Goal: Task Accomplishment & Management: Manage account settings

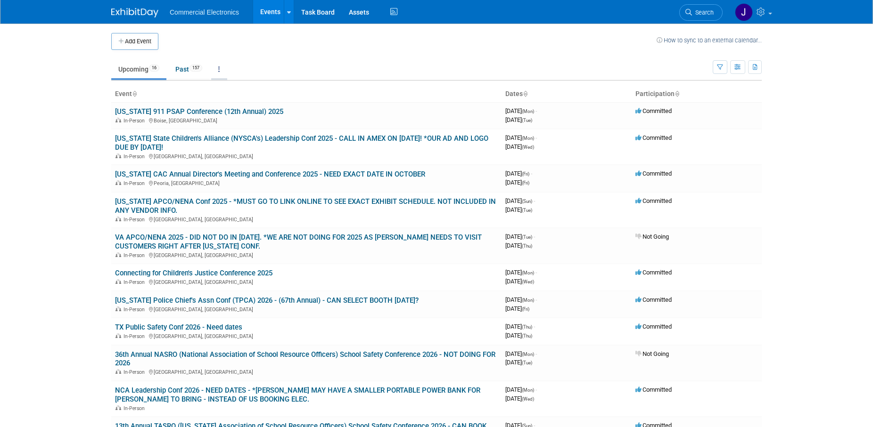
click at [220, 72] on icon at bounding box center [219, 69] width 2 height 7
click at [242, 110] on link "Grouped Annually Events grouped by year" at bounding box center [248, 111] width 75 height 21
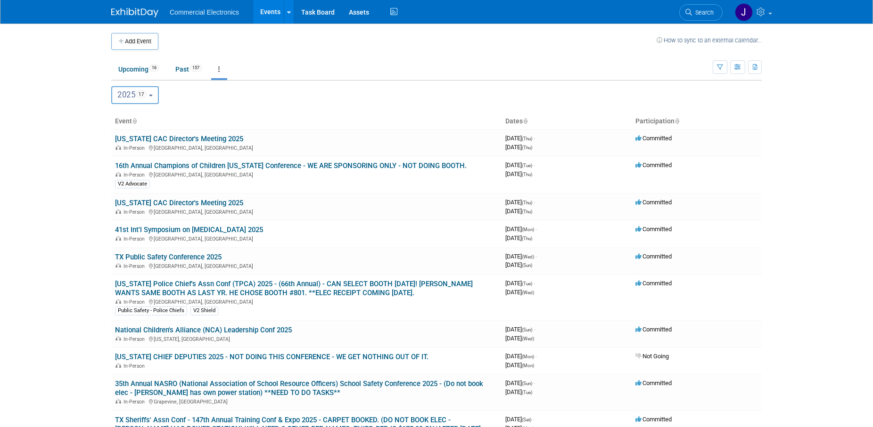
click at [156, 98] on button "2025 17" at bounding box center [135, 95] width 48 height 18
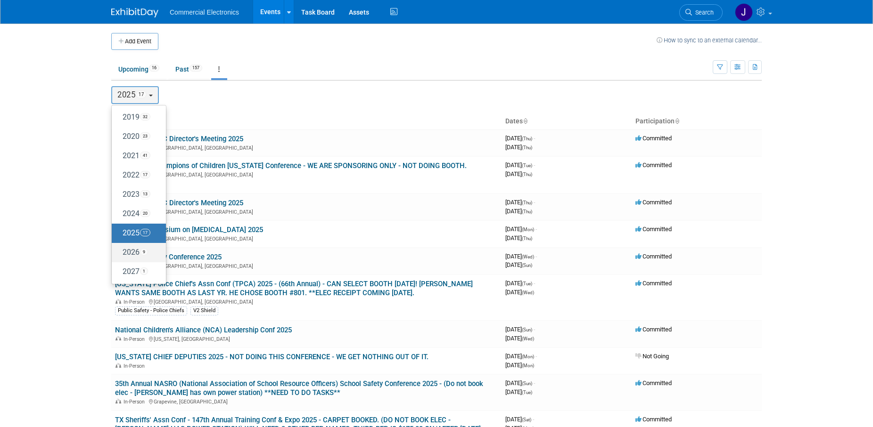
click at [131, 252] on label "2026 9" at bounding box center [136, 253] width 40 height 16
click at [119, 252] on input "2026 9" at bounding box center [116, 252] width 6 height 6
select select "2026"
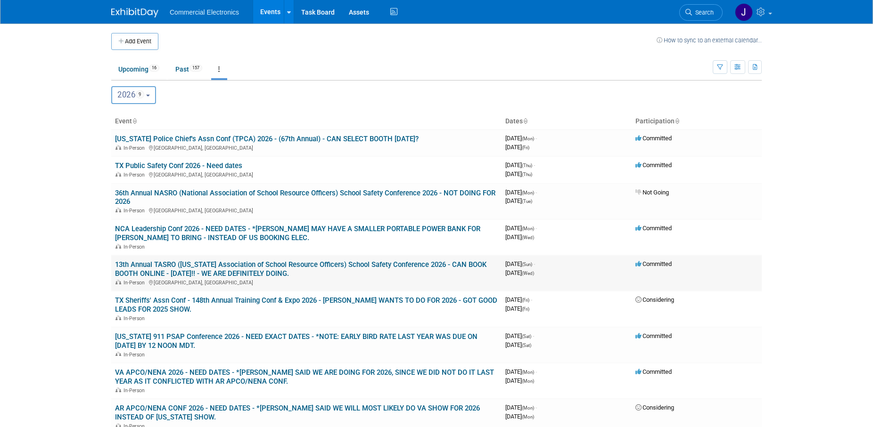
click at [266, 268] on link "13th Annual TASRO ([US_STATE] Association of School Resource Officers) School S…" at bounding box center [300, 269] width 371 height 17
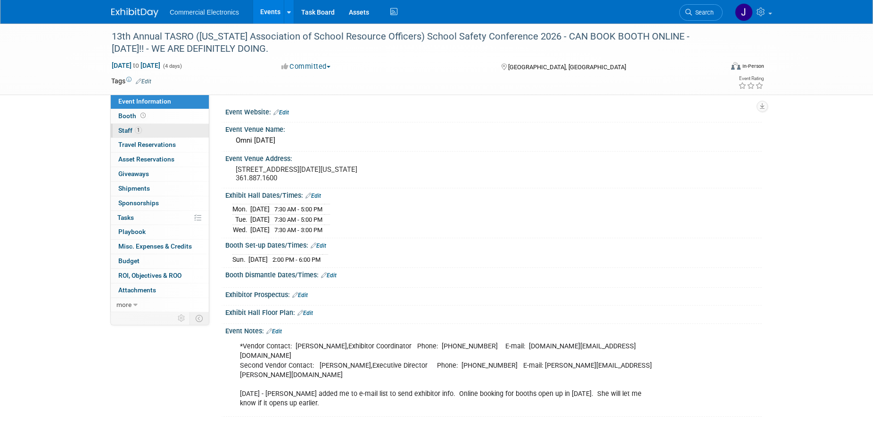
click at [126, 129] on span "Staff 1" at bounding box center [130, 131] width 24 height 8
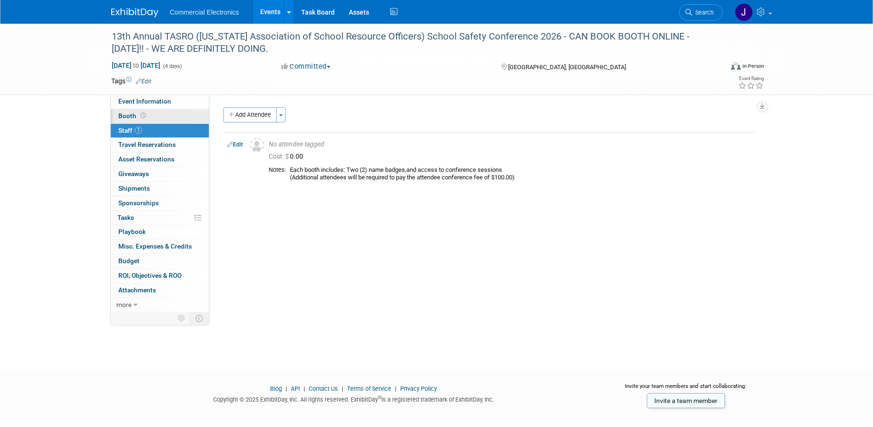
click at [126, 116] on span "Booth" at bounding box center [132, 116] width 29 height 8
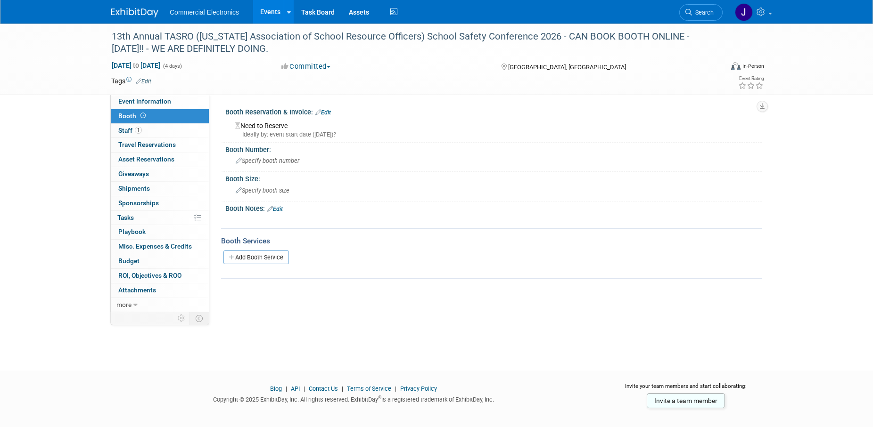
click at [327, 111] on link "Edit" at bounding box center [323, 112] width 16 height 7
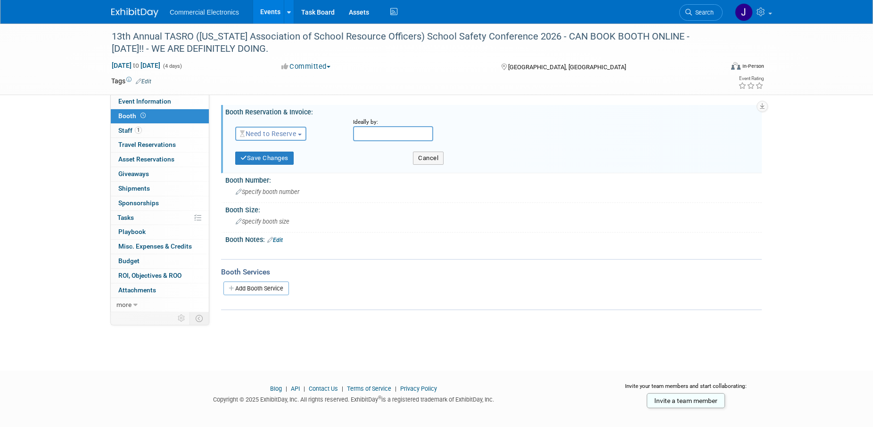
click at [303, 132] on button "Need to Reserve" at bounding box center [270, 134] width 71 height 14
click at [280, 162] on link "Reserved" at bounding box center [286, 162] width 101 height 13
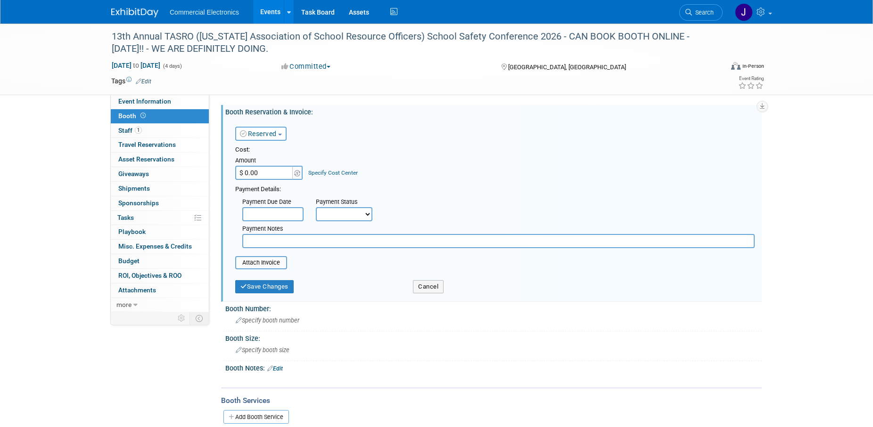
click at [272, 172] on input "$ 0.00" at bounding box center [264, 173] width 59 height 14
type input "$ 1,000.00"
click at [316, 207] on select "Not Paid Yet Partially Paid Paid in Full" at bounding box center [344, 214] width 57 height 14
select select "1"
click option "Paid in Full" at bounding box center [0, 0] width 0 height 0
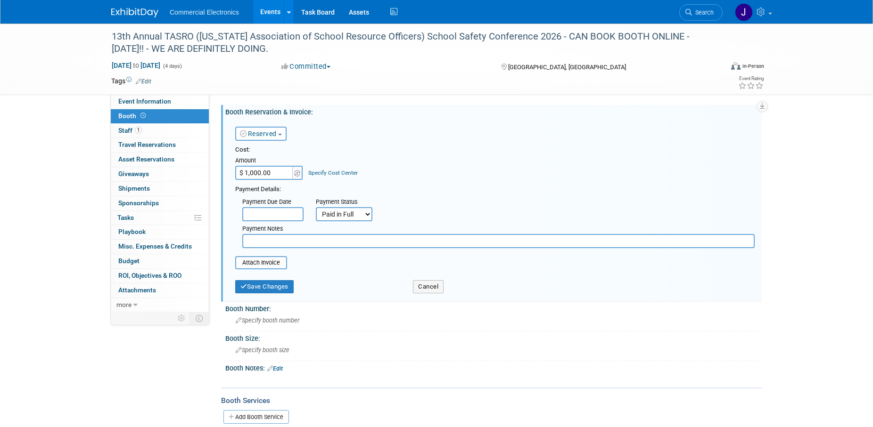
click at [276, 243] on input "text" at bounding box center [498, 241] width 512 height 14
type input "9/10/2025 - Paid for Silver Exhibitor in the amount of $1,000.00 online with AM…"
click at [259, 265] on input "file" at bounding box center [230, 262] width 112 height 11
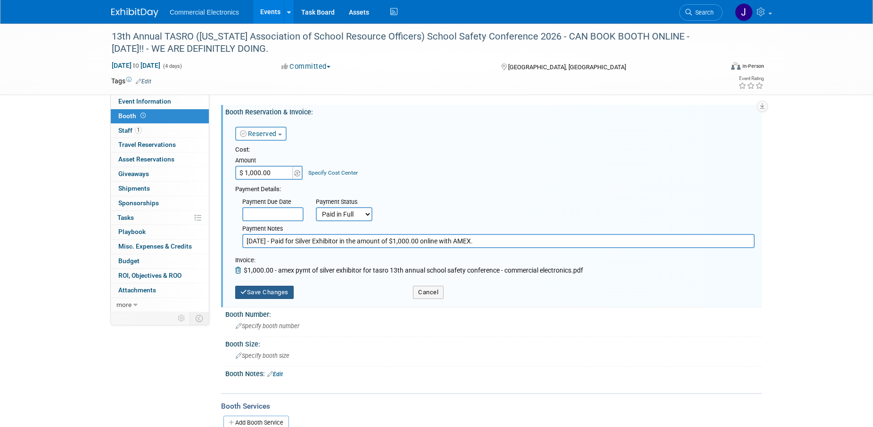
click at [277, 292] on button "Save Changes" at bounding box center [264, 292] width 58 height 13
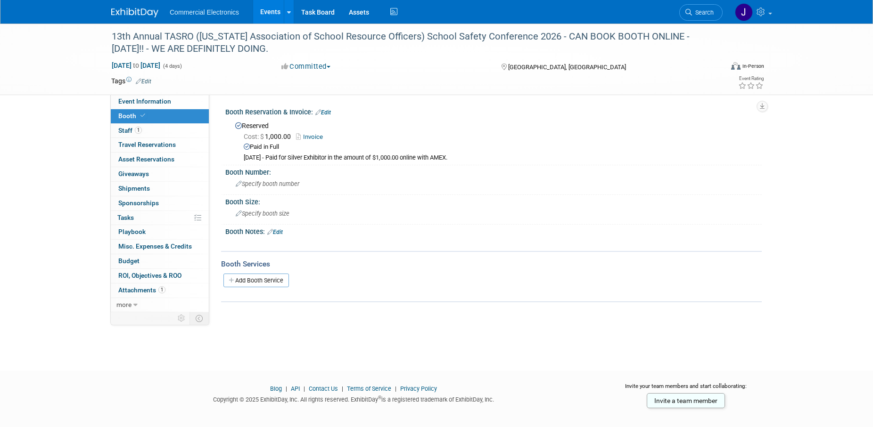
click at [279, 232] on link "Edit" at bounding box center [275, 232] width 16 height 7
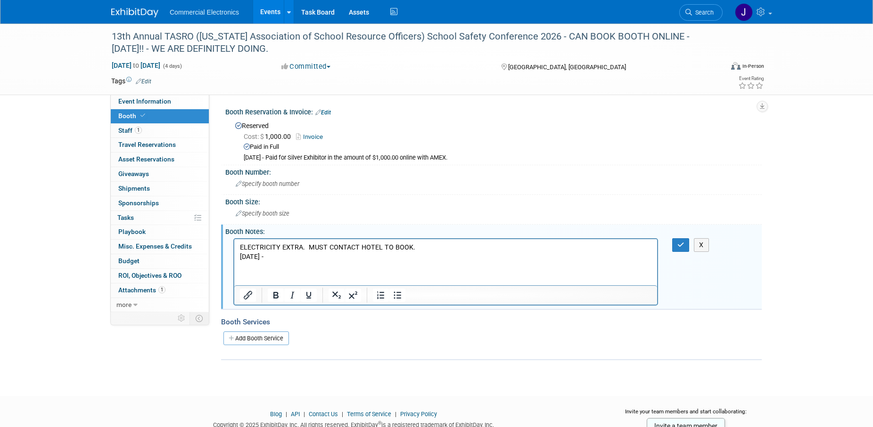
click at [422, 249] on p "ELECTRICITY EXTRA. MUST CONTACT HOTEL TO BOOK." at bounding box center [446, 247] width 412 height 9
drag, startPoint x: 277, startPoint y: 158, endPoint x: 468, endPoint y: 155, distance: 191.3
click at [468, 155] on div "9/10/2025 - Paid for Silver Exhibitor in the amount of $1,000.00 online with AM…" at bounding box center [499, 158] width 511 height 8
copy div "Paid for Silver Exhibitor in the amount of $1,000.00 online with AMEX."
click at [283, 257] on p "9/10/2025 -" at bounding box center [446, 256] width 412 height 9
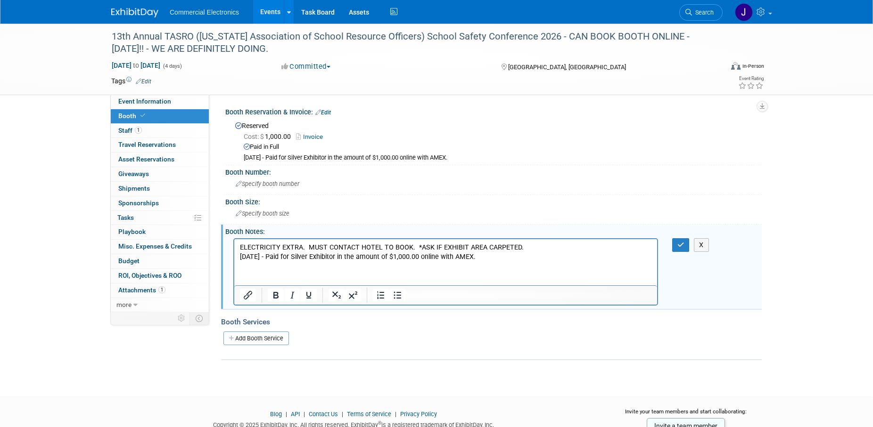
click at [494, 255] on p "9/10/2025 - Paid for Silver Exhibitor in the amount of $1,000.00 online with AM…" at bounding box center [446, 256] width 412 height 9
click at [674, 242] on button "button" at bounding box center [680, 245] width 17 height 14
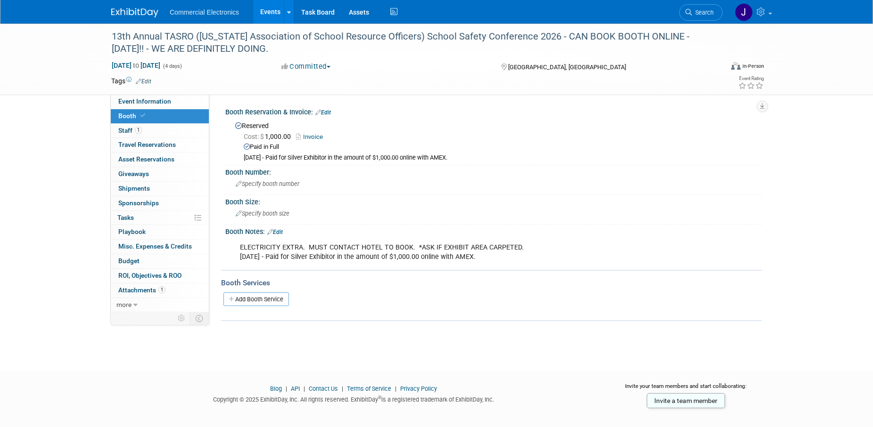
click at [283, 231] on link "Edit" at bounding box center [275, 232] width 16 height 7
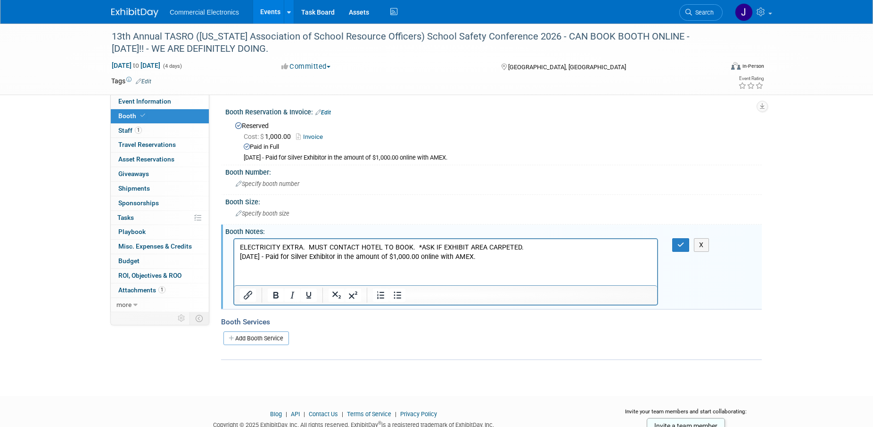
click at [493, 253] on p "ELECTRICITY EXTRA. MUST CONTACT HOTEL TO BOOK. *ASK IF EXHIBIT AREA CARPETED. 9…" at bounding box center [446, 252] width 412 height 19
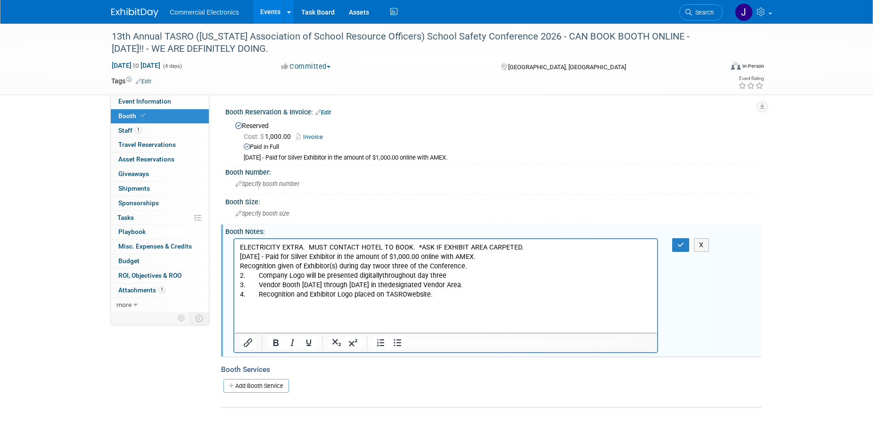
click at [495, 259] on p "ELECTRICITY EXTRA. MUST CONTACT HOTEL TO BOOK. *ASK IF EXHIBIT AREA CARPETED. 9…" at bounding box center [446, 252] width 412 height 19
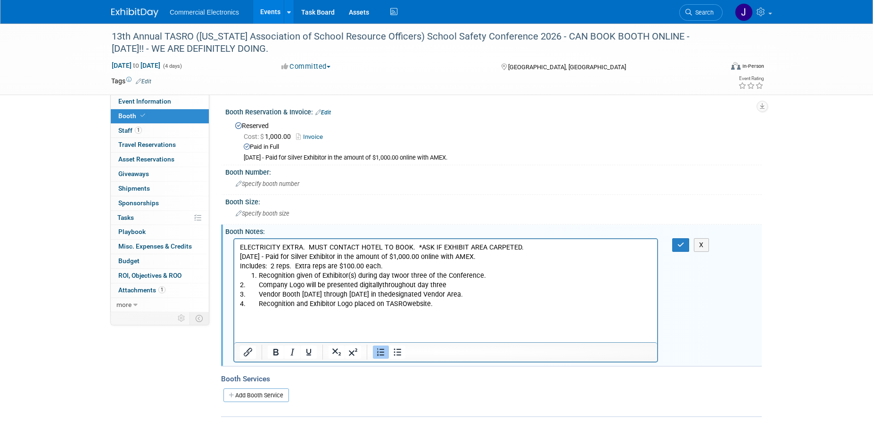
click at [437, 275] on li "Recognition given of Exhibitor(s) during day twoor three of the Conference." at bounding box center [455, 275] width 393 height 9
click at [498, 275] on li "Recognition given of Exhibitor(s) during day two or three of the Conference." at bounding box center [455, 275] width 393 height 9
drag, startPoint x: 240, startPoint y: 247, endPoint x: 521, endPoint y: 248, distance: 281.3
click at [521, 248] on p "ELECTRICITY EXTRA. MUST CONTACT HOTEL TO BOOK. *ASK IF EXHIBIT AREA CARPETED. 9…" at bounding box center [446, 252] width 412 height 19
click at [278, 351] on icon "Bold" at bounding box center [275, 352] width 5 height 7
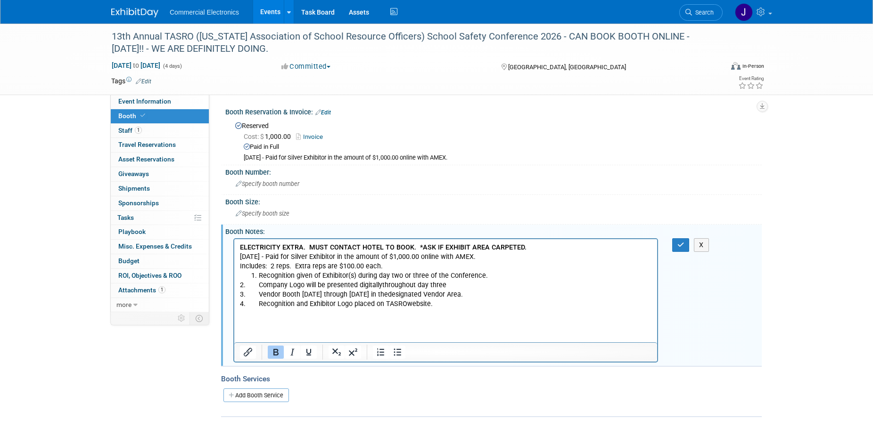
click at [506, 287] on p "2. Company Logo will be presented digitallythroughout day three" at bounding box center [446, 284] width 412 height 9
click at [680, 248] on icon "button" at bounding box center [680, 245] width 7 height 7
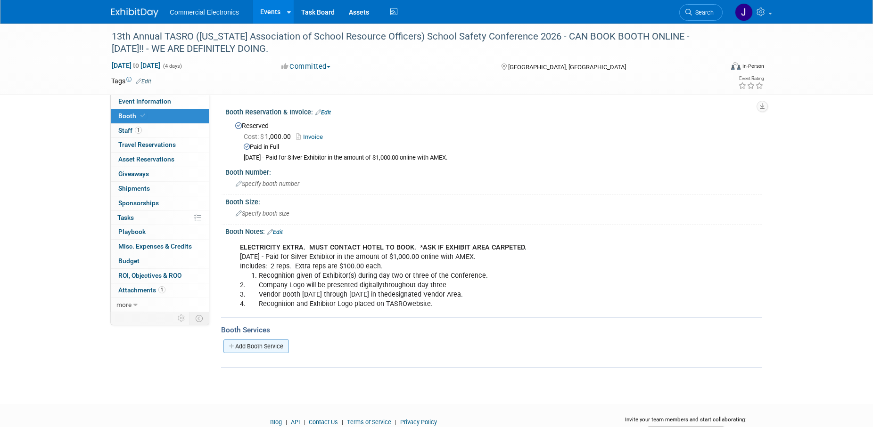
click at [278, 345] on link "Add Booth Service" at bounding box center [256, 347] width 66 height 14
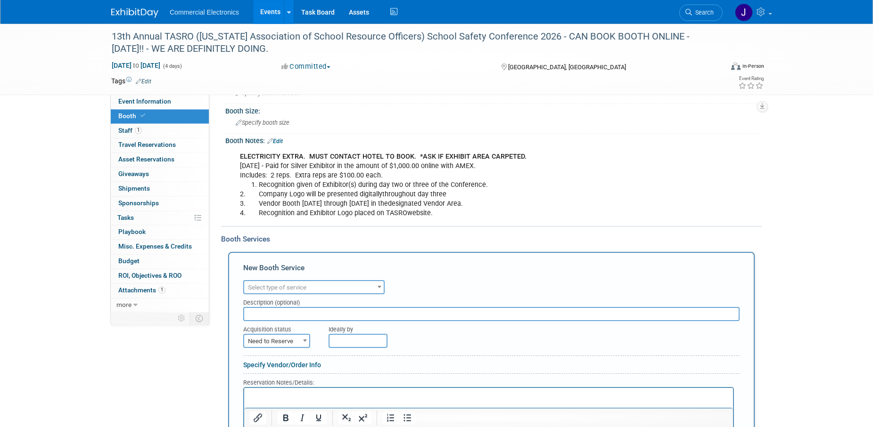
scroll to position [96, 0]
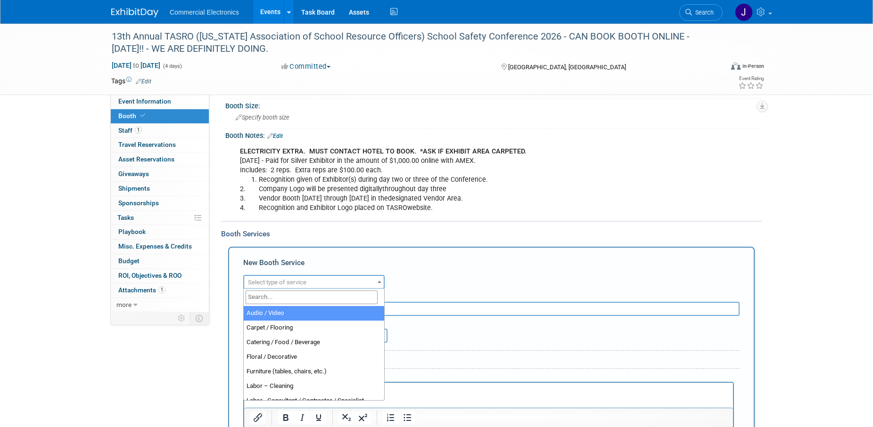
click at [378, 283] on b at bounding box center [379, 282] width 4 height 2
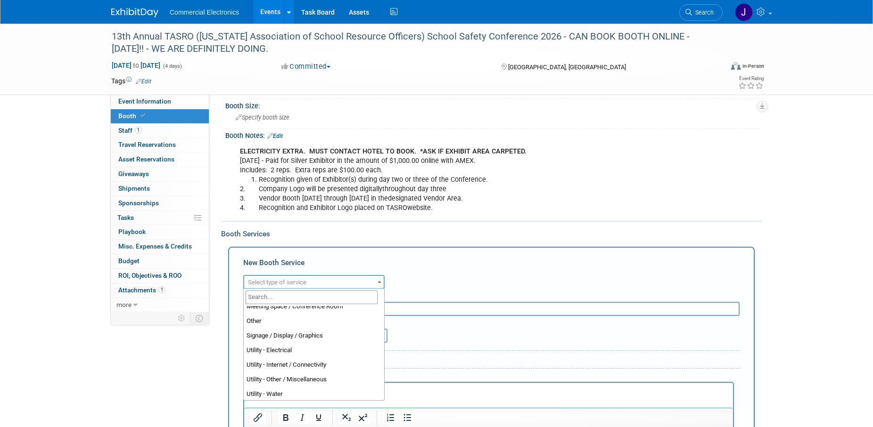
scroll to position [242, 0]
select select "8"
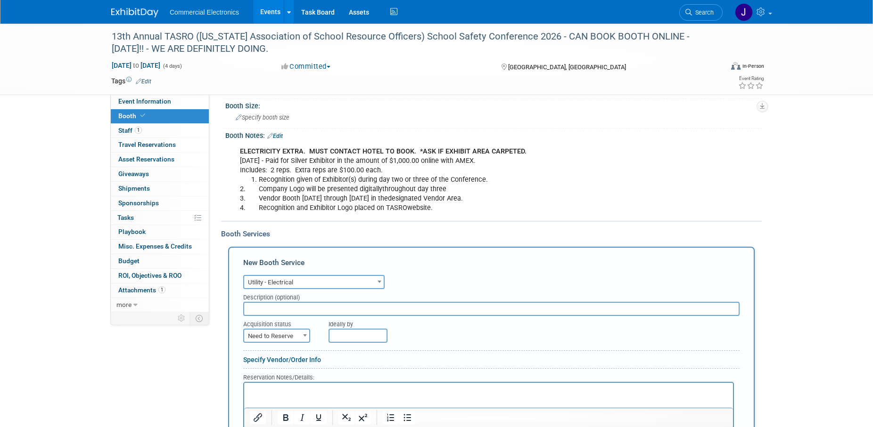
click at [381, 286] on span at bounding box center [379, 282] width 9 height 12
click at [414, 270] on div "New Booth Service" at bounding box center [491, 265] width 496 height 15
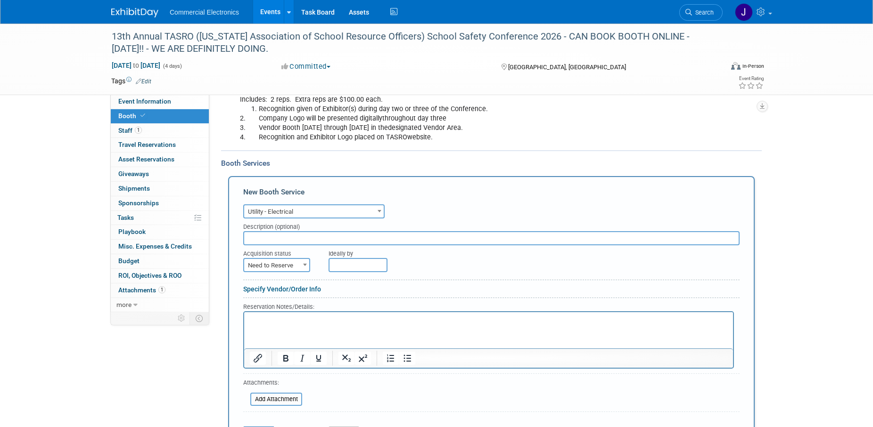
scroll to position [192, 0]
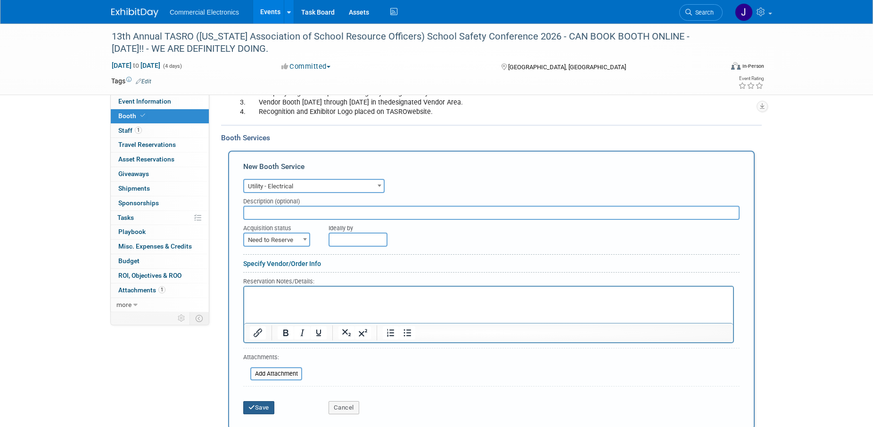
click at [259, 411] on button "Save" at bounding box center [258, 407] width 31 height 13
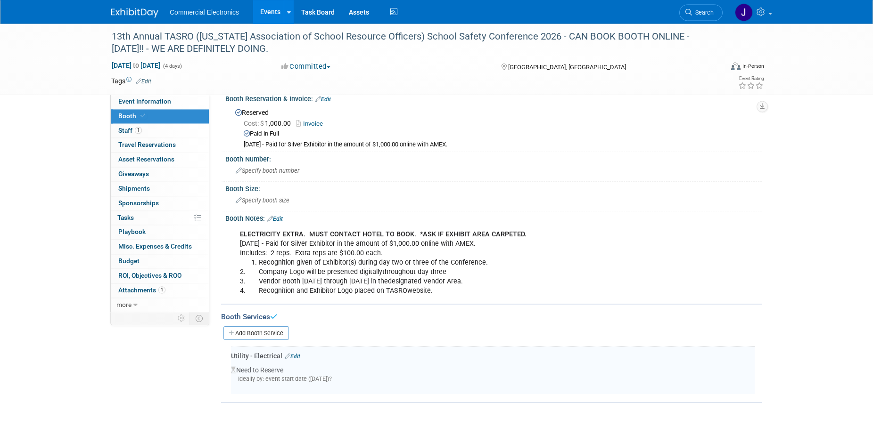
scroll to position [0, 0]
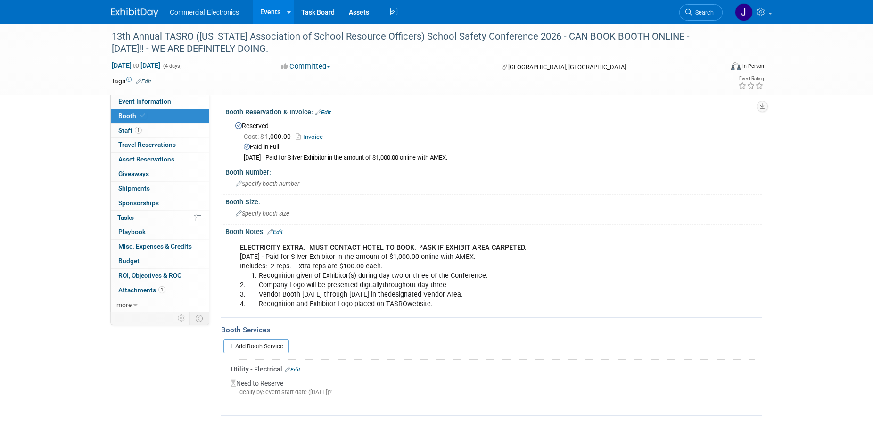
click at [315, 137] on link "Invoice" at bounding box center [312, 136] width 32 height 7
click at [279, 232] on link "Edit" at bounding box center [275, 232] width 16 height 7
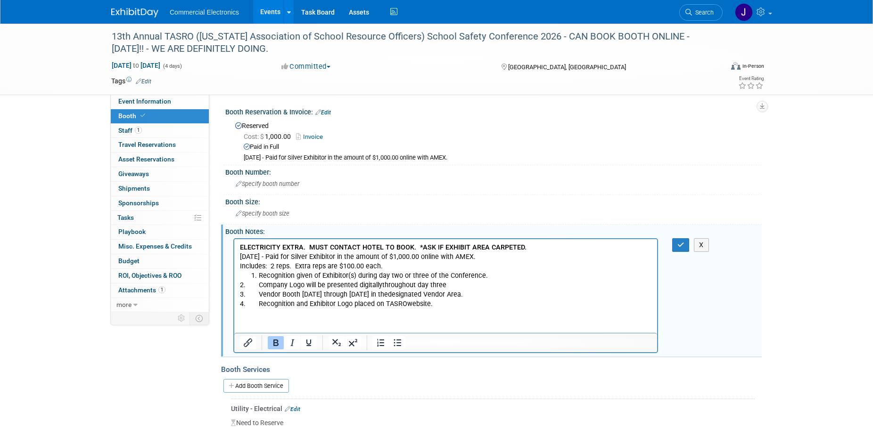
click at [464, 303] on p "2. Company Logo will be presented digitallythroughout day three 3. Vendor Booth…" at bounding box center [446, 294] width 412 height 28
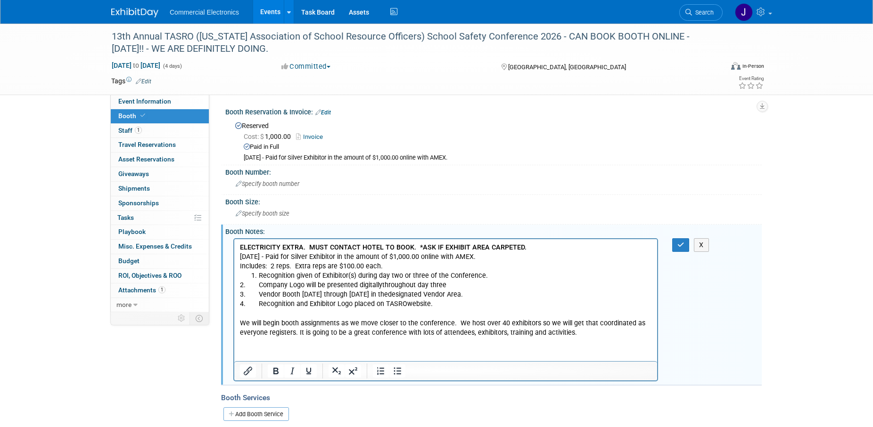
click at [262, 322] on p "We will begin booth assignments as we move closer to the conference. We host ov…" at bounding box center [446, 328] width 412 height 19
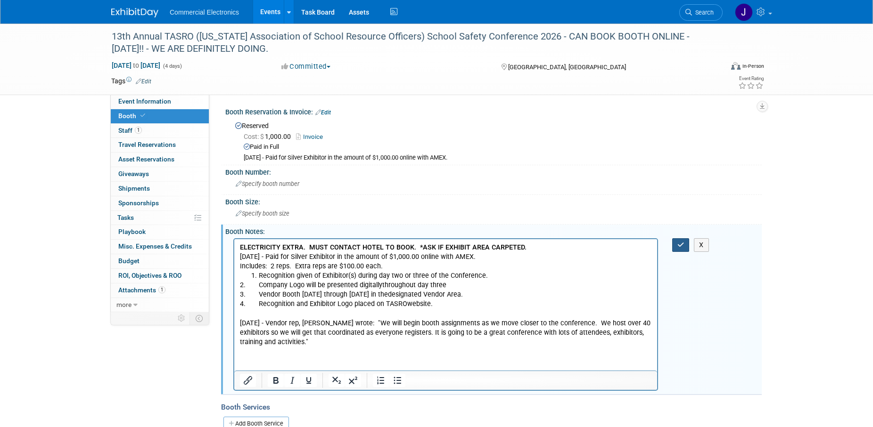
click at [681, 247] on icon "button" at bounding box center [680, 245] width 7 height 7
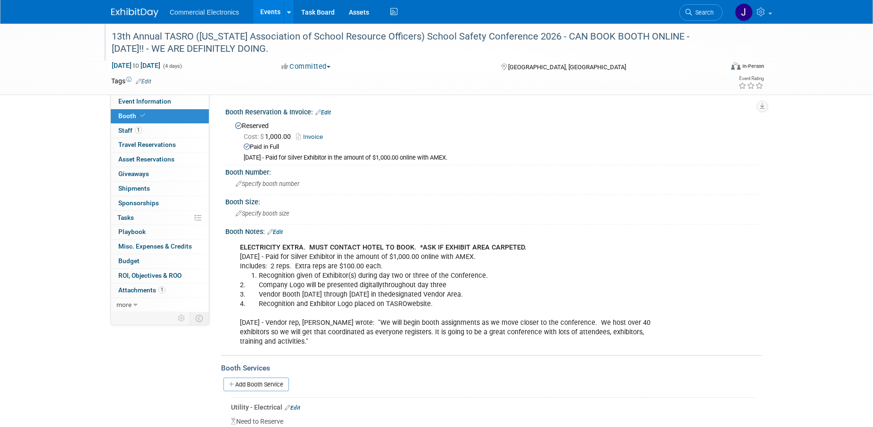
click at [443, 41] on div "13th Annual TASRO (Texas Association of School Resource Officers) School Safety…" at bounding box center [408, 42] width 600 height 29
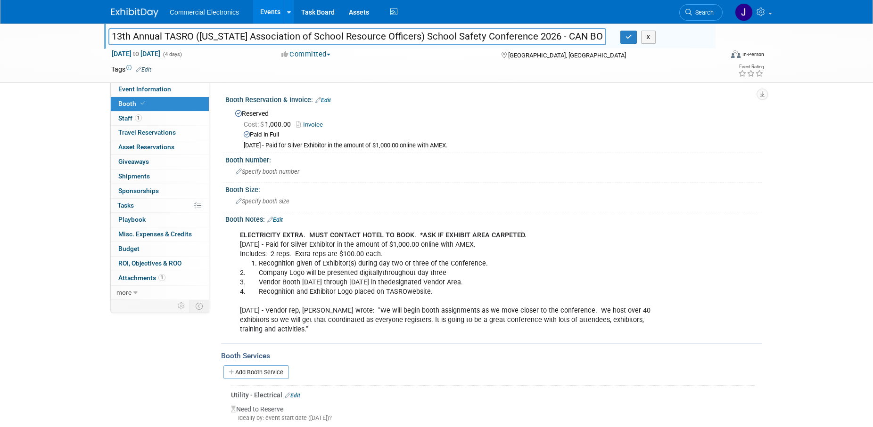
scroll to position [0, 236]
click at [502, 41] on input "13th Annual TASRO (Texas Association of School Resource Officers) School Safety…" at bounding box center [357, 36] width 498 height 16
type input "13th Annual TASRO (Texas Association of School Resource Officers) School Safety…"
click at [631, 38] on icon "button" at bounding box center [628, 37] width 7 height 6
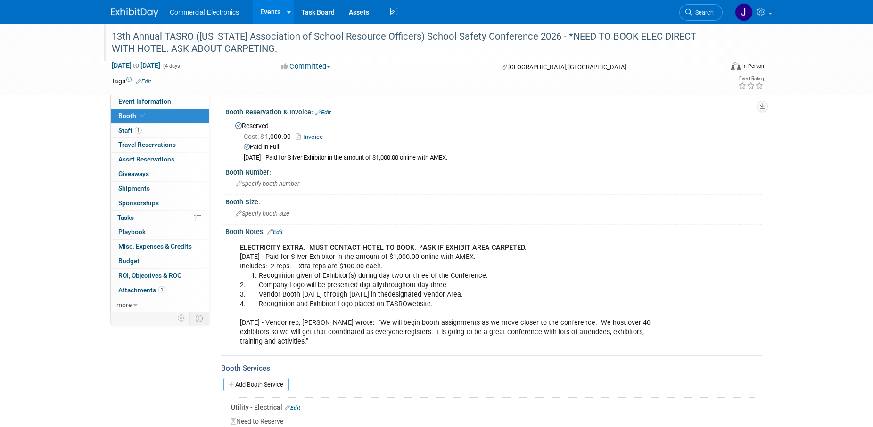
click at [367, 39] on div "13th Annual TASRO (Texas Association of School Resource Officers) School Safety…" at bounding box center [408, 42] width 600 height 29
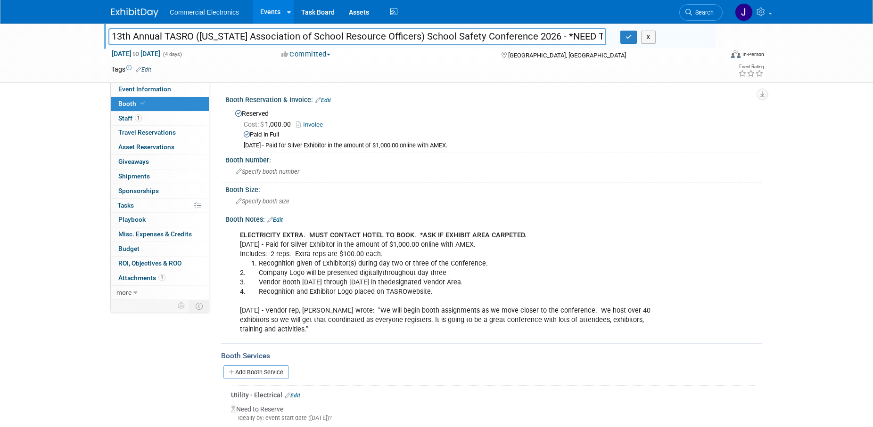
scroll to position [0, 239]
click at [573, 42] on input "13th Annual TASRO (Texas Association of School Resource Officers) School Safety…" at bounding box center [357, 36] width 498 height 16
type input "13th Annual TASRO (Texas Association of School Resource Officers) School Safety…"
click at [628, 37] on icon "button" at bounding box center [628, 37] width 7 height 6
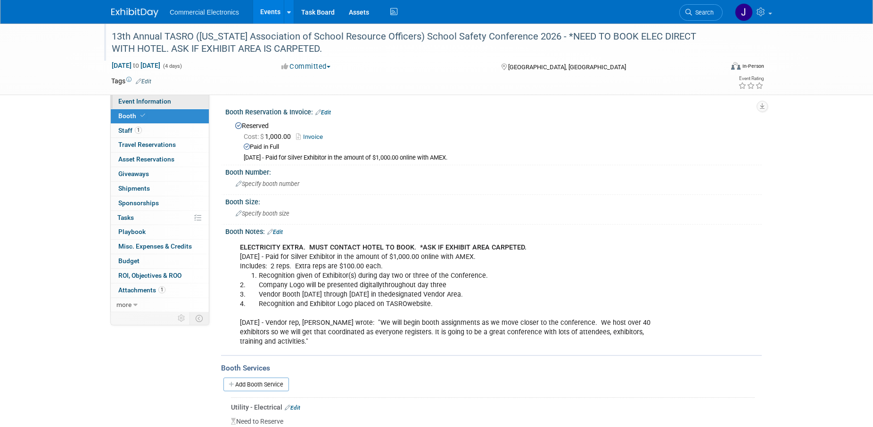
click at [165, 103] on span "Event Information" at bounding box center [144, 102] width 53 height 8
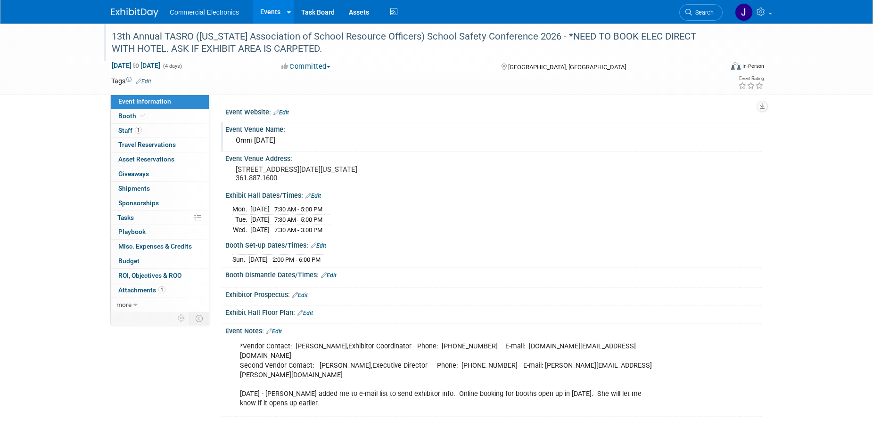
drag, startPoint x: 236, startPoint y: 140, endPoint x: 255, endPoint y: 141, distance: 19.3
click at [255, 141] on div "Omni Corpus Christi" at bounding box center [493, 140] width 522 height 15
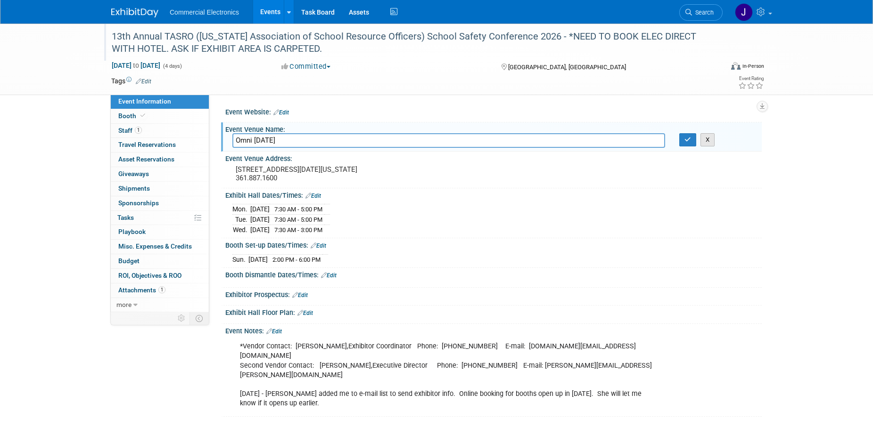
click at [705, 143] on button "X" at bounding box center [707, 139] width 15 height 13
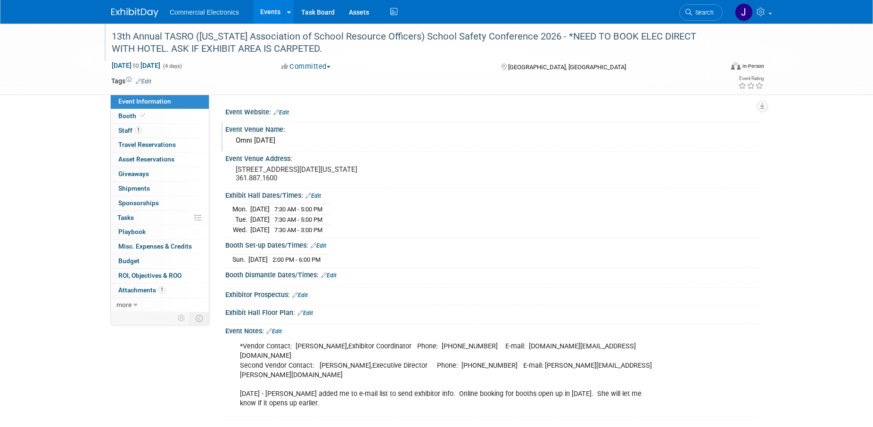
drag, startPoint x: 236, startPoint y: 143, endPoint x: 301, endPoint y: 141, distance: 65.0
click at [301, 141] on div "Omni Corpus Christi" at bounding box center [493, 140] width 522 height 15
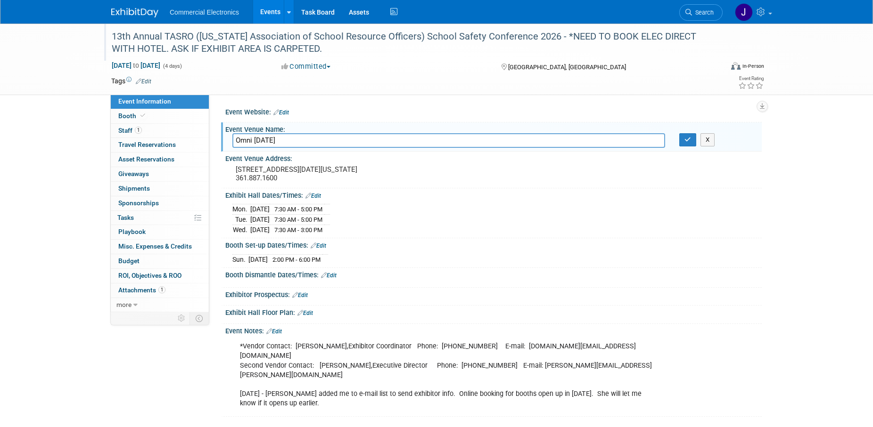
drag, startPoint x: 311, startPoint y: 142, endPoint x: 223, endPoint y: 138, distance: 88.2
click at [232, 138] on input "Omni Corpus Christi" at bounding box center [448, 140] width 433 height 15
click at [704, 141] on button "X" at bounding box center [707, 139] width 15 height 13
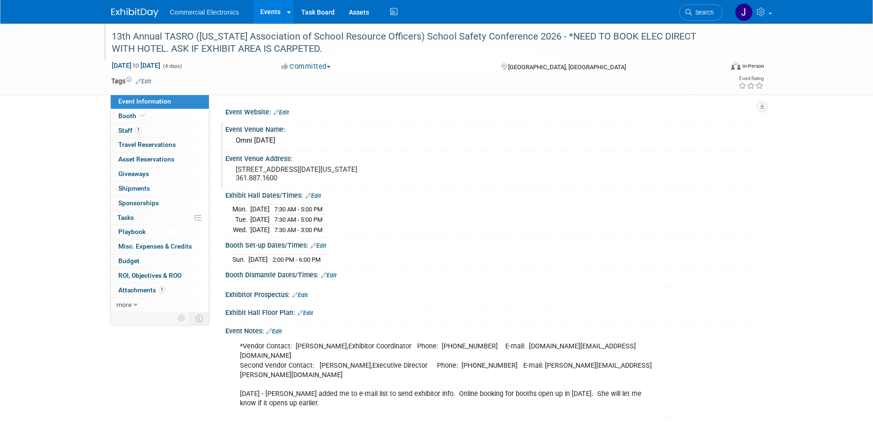
drag, startPoint x: 235, startPoint y: 170, endPoint x: 309, endPoint y: 175, distance: 73.7
click at [309, 175] on div "900 North Shoreline Dr. Corpus Christi, Texas 361.887.1600" at bounding box center [336, 174] width 209 height 22
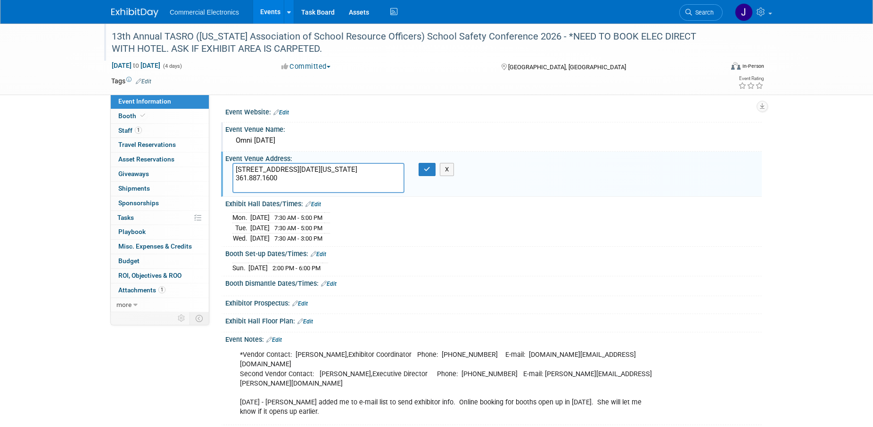
drag, startPoint x: 236, startPoint y: 169, endPoint x: 311, endPoint y: 177, distance: 75.4
click at [311, 177] on textarea "900 North Shoreline Dr. Corpus Christi, Texas 361.887.1600" at bounding box center [318, 178] width 172 height 30
click at [458, 211] on div "Mon. Jul 6, 2026 7:30 AM - 5:00 PM Tue. Jul 7, 2026 7:30 AM - 5:00 PM Wed." at bounding box center [493, 226] width 522 height 33
click at [447, 173] on button "X" at bounding box center [447, 169] width 15 height 13
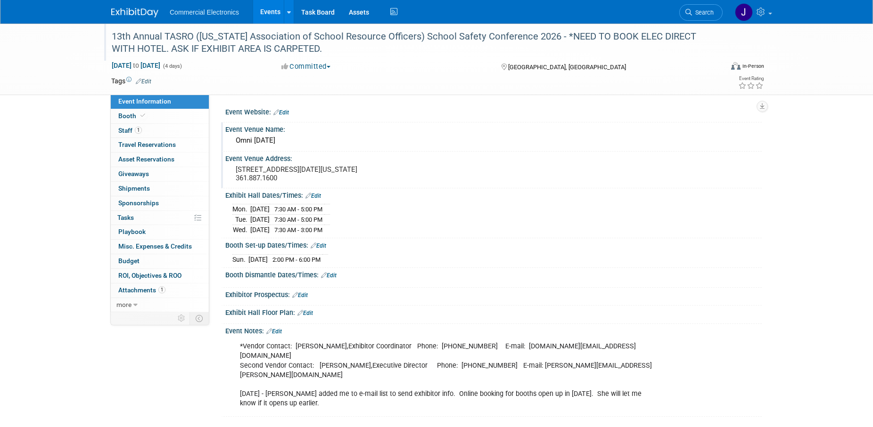
drag, startPoint x: 237, startPoint y: 141, endPoint x: 306, endPoint y: 138, distance: 68.9
click at [306, 138] on div "Omni Corpus Christi" at bounding box center [493, 140] width 522 height 15
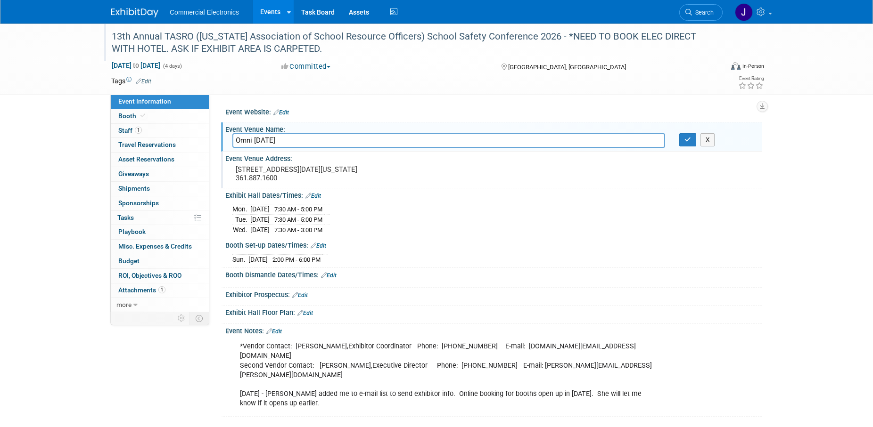
drag, startPoint x: 313, startPoint y: 140, endPoint x: 220, endPoint y: 140, distance: 93.3
click at [232, 140] on input "Omni Corpus Christi" at bounding box center [448, 140] width 433 height 15
click at [723, 188] on div "Event Venue Address: 900 North Shoreline Dr. Corpus Christi, Texas 361.887.1600" at bounding box center [491, 170] width 541 height 36
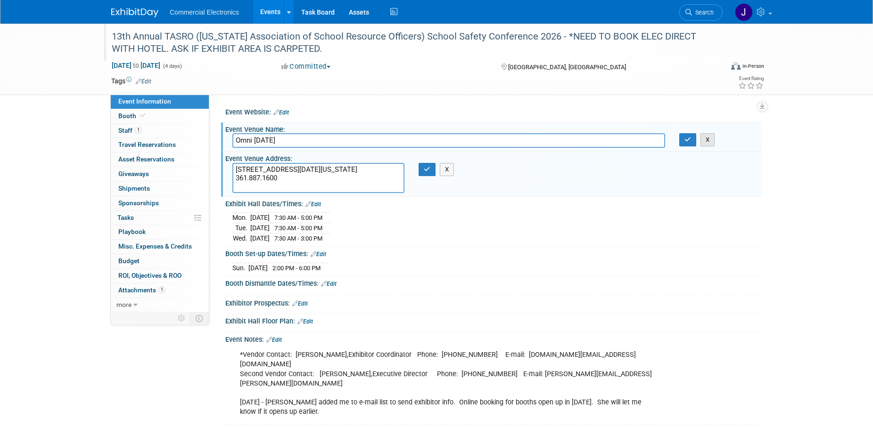
click at [713, 140] on button "X" at bounding box center [707, 139] width 15 height 13
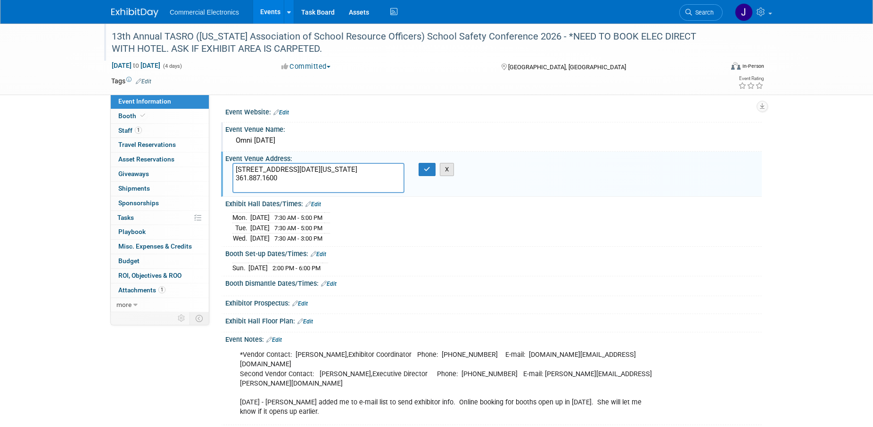
click at [449, 172] on button "X" at bounding box center [447, 169] width 15 height 13
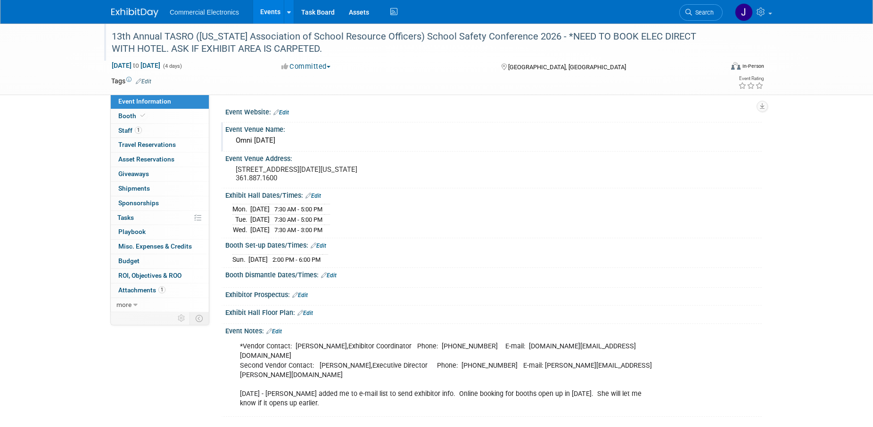
click at [287, 114] on link "Edit" at bounding box center [281, 112] width 16 height 7
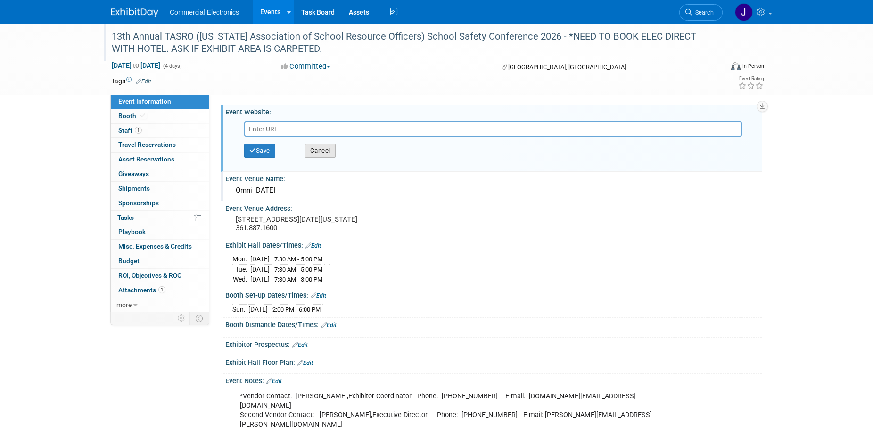
click at [315, 152] on button "Cancel" at bounding box center [320, 151] width 31 height 14
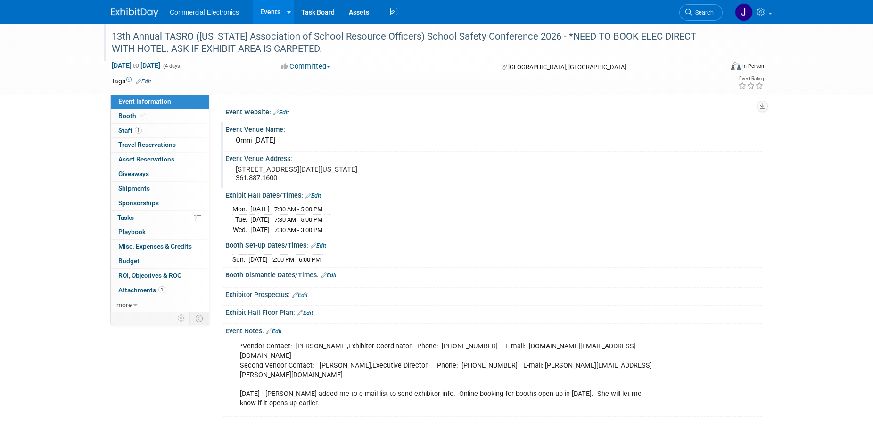
click at [287, 161] on div "Event Venue Address:" at bounding box center [493, 158] width 536 height 12
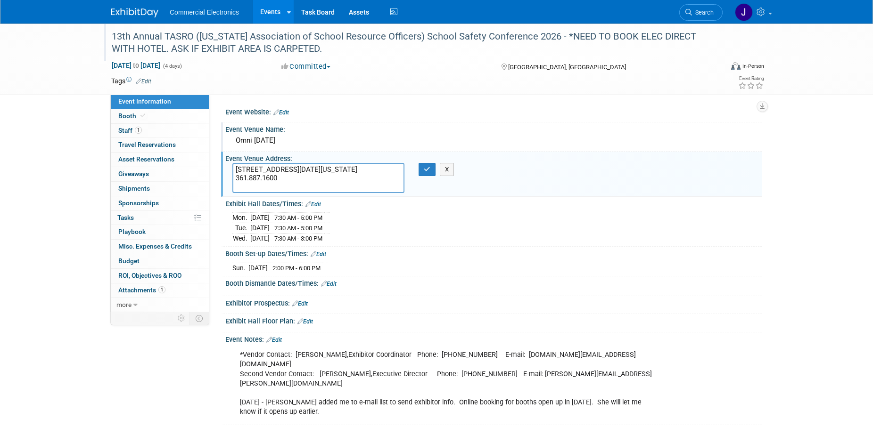
click at [311, 178] on textarea "900 North Shoreline Dr. Corpus Christi, Texas 361.887.1600" at bounding box center [318, 178] width 172 height 30
type textarea "900 North Shoreline Dr. Corpus Christi, Texas 78401 361.887.1600"
click at [426, 170] on icon "button" at bounding box center [427, 169] width 7 height 6
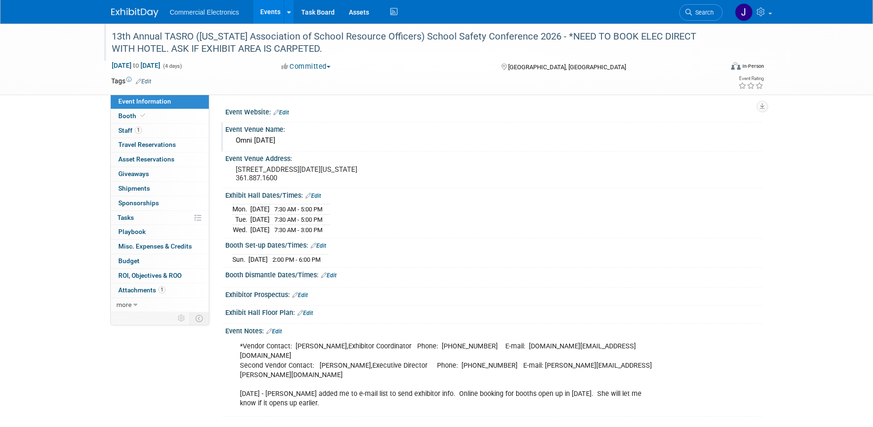
drag, startPoint x: 307, startPoint y: 178, endPoint x: 324, endPoint y: 178, distance: 17.4
click at [324, 178] on pre "900 North Shoreline Dr. Corpus Christi, Texas 78401 361.887.1600" at bounding box center [337, 173] width 203 height 17
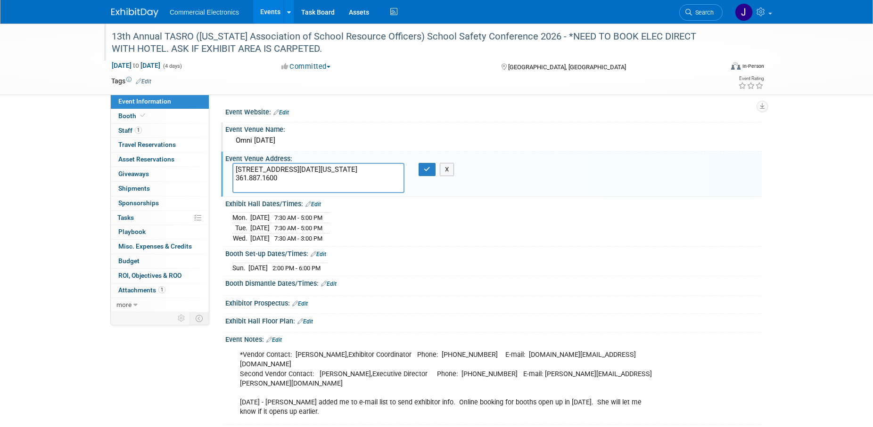
drag, startPoint x: 307, startPoint y: 175, endPoint x: 326, endPoint y: 177, distance: 18.9
click at [326, 177] on textarea "900 North Shoreline Dr. Corpus Christi, Texas 78401 361.887.1600" at bounding box center [318, 178] width 172 height 30
click at [477, 190] on div "Event Venue Address: 900 North Shoreline Dr. Corpus Christi, Texas 78401 361.88…" at bounding box center [491, 174] width 541 height 45
click at [451, 171] on button "X" at bounding box center [447, 169] width 15 height 13
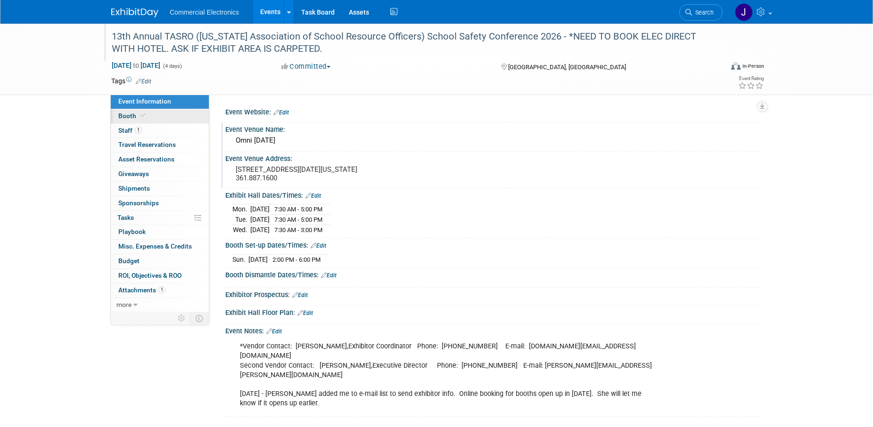
click at [125, 117] on span "Booth" at bounding box center [132, 116] width 29 height 8
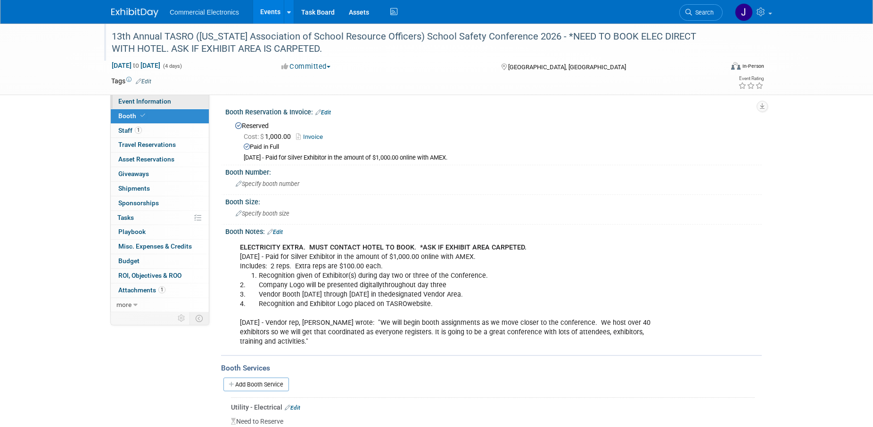
click at [132, 102] on span "Event Information" at bounding box center [144, 102] width 53 height 8
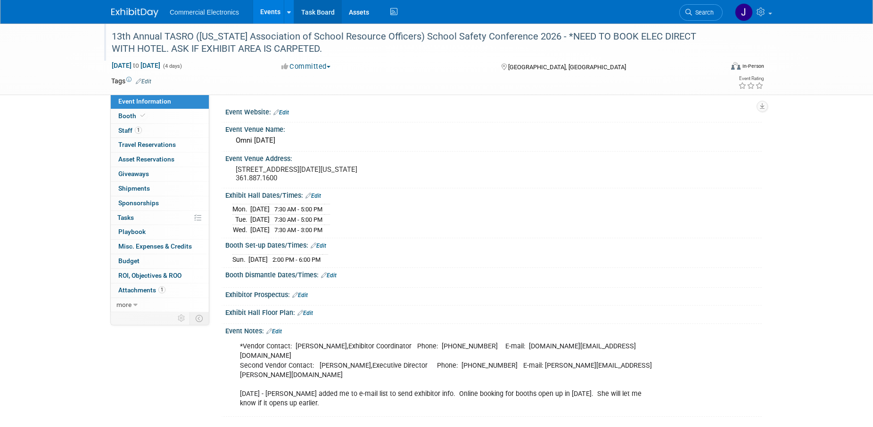
click at [317, 12] on link "Task Board" at bounding box center [318, 12] width 48 height 24
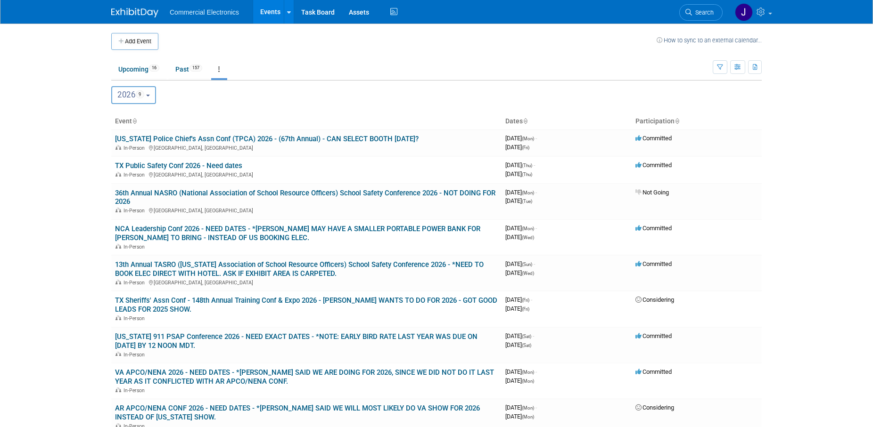
click at [156, 96] on button "2026 9" at bounding box center [133, 95] width 45 height 18
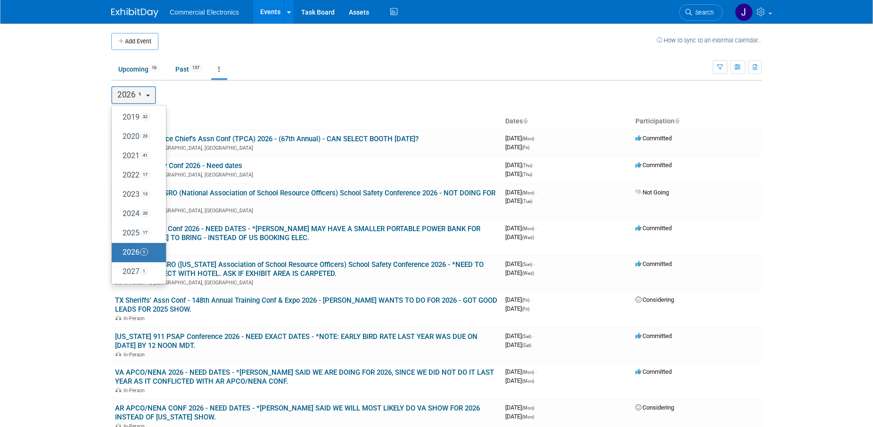
click at [205, 100] on div "2019 <span class="tabBadge yearBadge" >32</span> 2020 <span class="tabBadge yea…" at bounding box center [436, 95] width 650 height 18
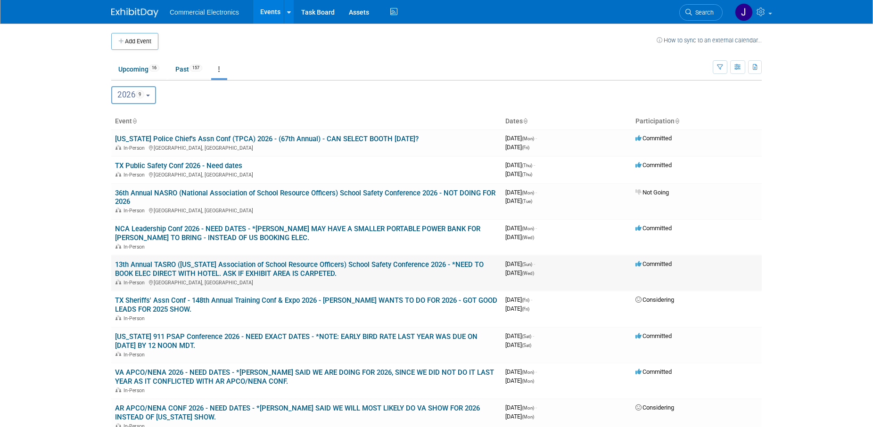
click at [226, 274] on link "13th Annual TASRO ([US_STATE] Association of School Resource Officers) School S…" at bounding box center [299, 269] width 369 height 17
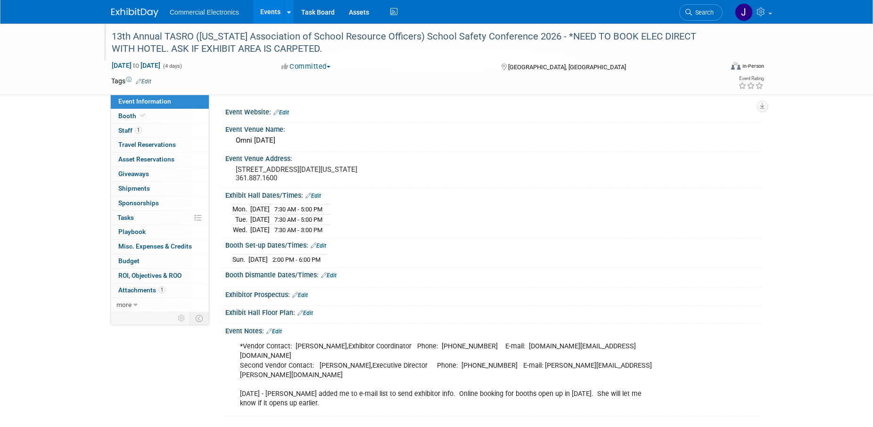
click at [641, 41] on div "13th Annual TASRO (Texas Association of School Resource Officers) School Safety…" at bounding box center [408, 42] width 600 height 29
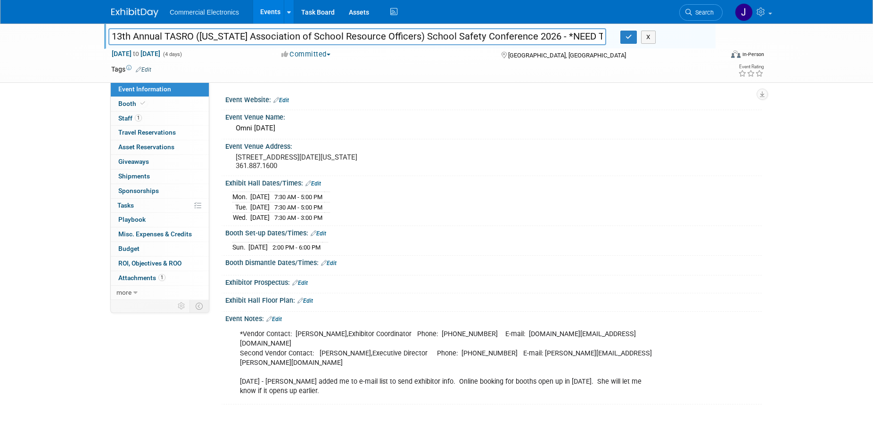
scroll to position [0, 283]
click at [352, 38] on input "13th Annual TASRO (Texas Association of School Resource Officers) School Safety…" at bounding box center [357, 36] width 498 height 16
type input "13th Annual TASRO ([US_STATE] Association of School Resource Officers) School S…"
click at [624, 38] on button "button" at bounding box center [628, 37] width 17 height 13
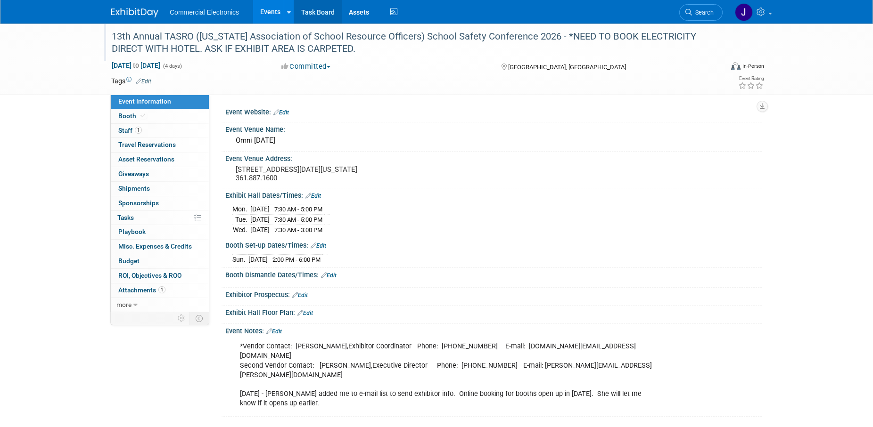
click at [320, 17] on link "Task Board" at bounding box center [318, 12] width 48 height 24
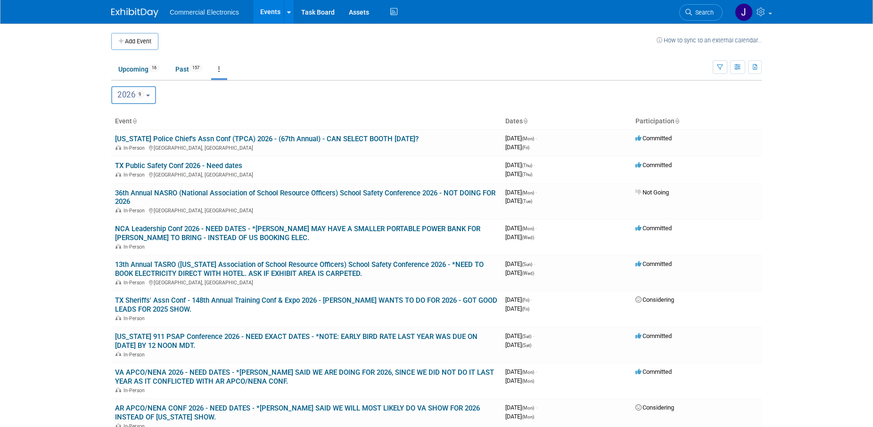
click at [153, 98] on button "2026 9" at bounding box center [133, 95] width 45 height 18
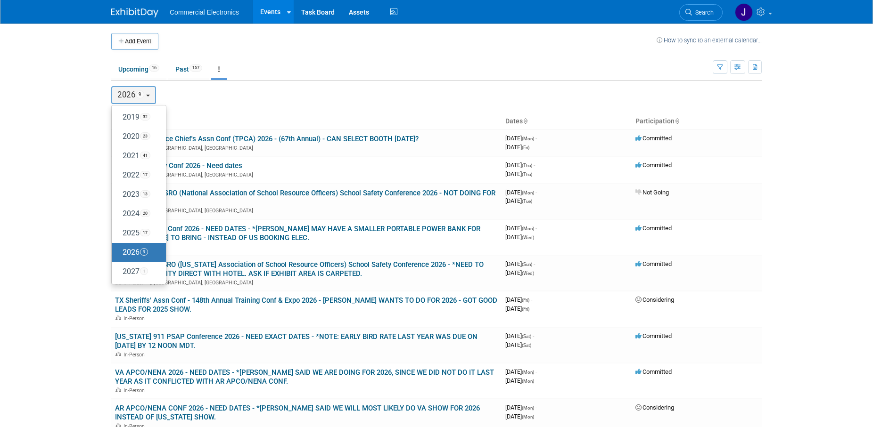
click at [232, 112] on div "2019 <span class="tabBadge yearBadge" >32</span> 2020 <span class="tabBadge yea…" at bounding box center [436, 258] width 650 height 355
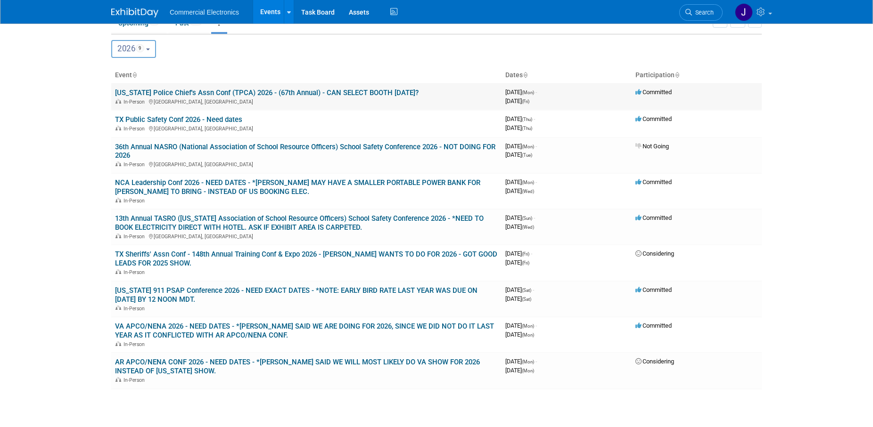
scroll to position [48, 0]
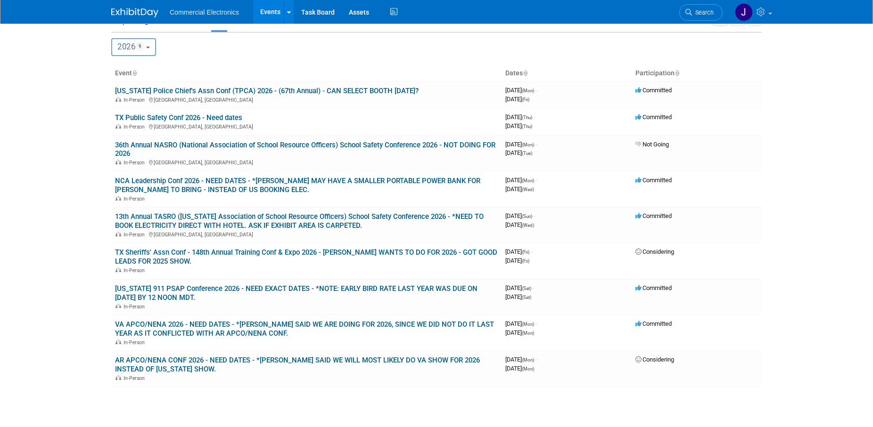
click at [153, 50] on button "2026 9" at bounding box center [133, 47] width 45 height 18
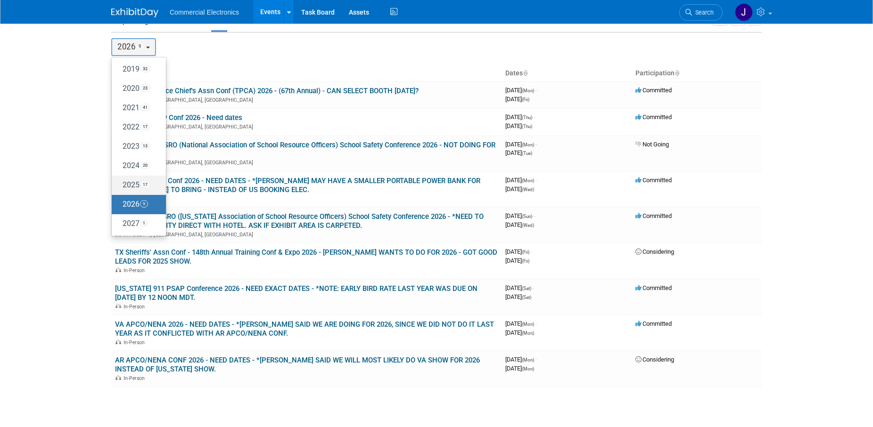
click at [127, 188] on label "2025 17" at bounding box center [136, 186] width 40 height 16
click at [119, 188] on input "2025 17" at bounding box center [116, 185] width 6 height 6
select select "2025"
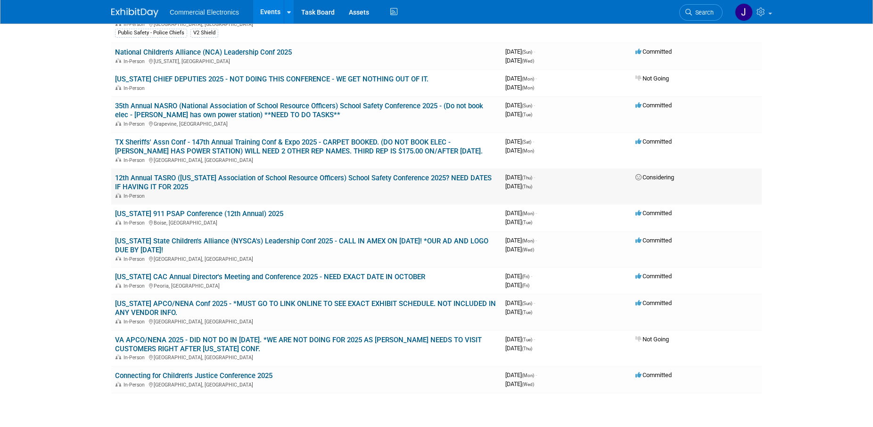
scroll to position [288, 0]
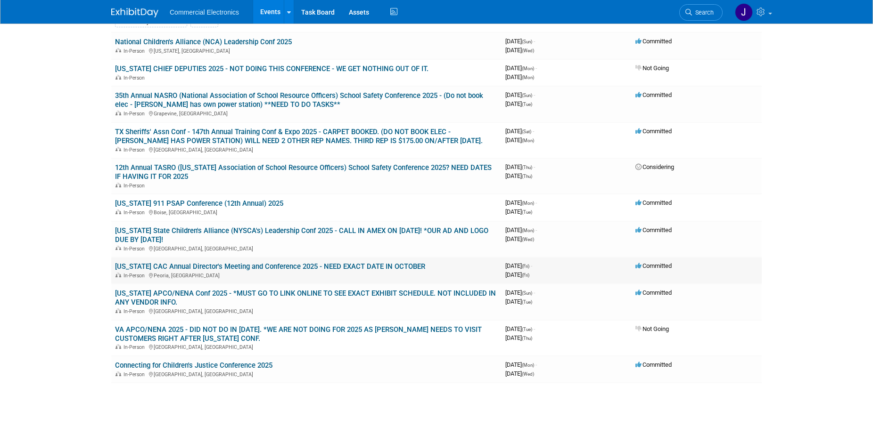
click at [295, 266] on link "[US_STATE] CAC Annual Director's Meeting and Conference 2025 - NEED EXACT DATE …" at bounding box center [270, 266] width 310 height 8
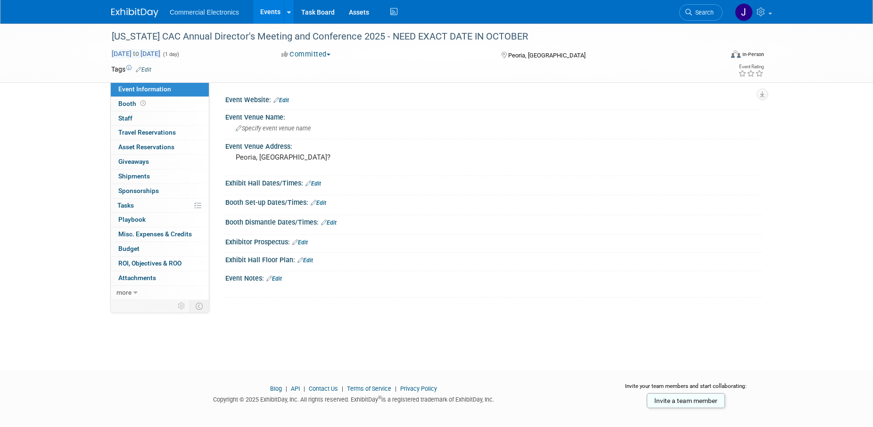
click at [161, 56] on span "[DATE] to [DATE]" at bounding box center [135, 53] width 49 height 8
type input "[DATE]"
select select "9"
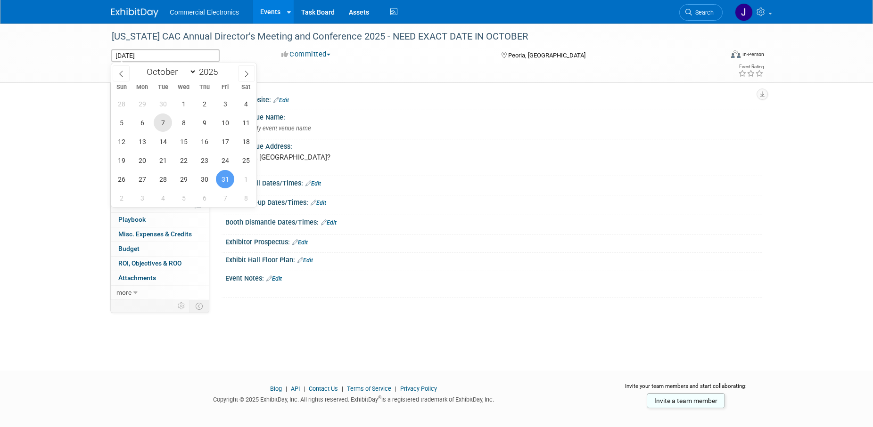
click at [163, 122] on span "7" at bounding box center [163, 123] width 18 height 18
type input "[DATE]"
click at [200, 123] on span "9" at bounding box center [204, 123] width 18 height 18
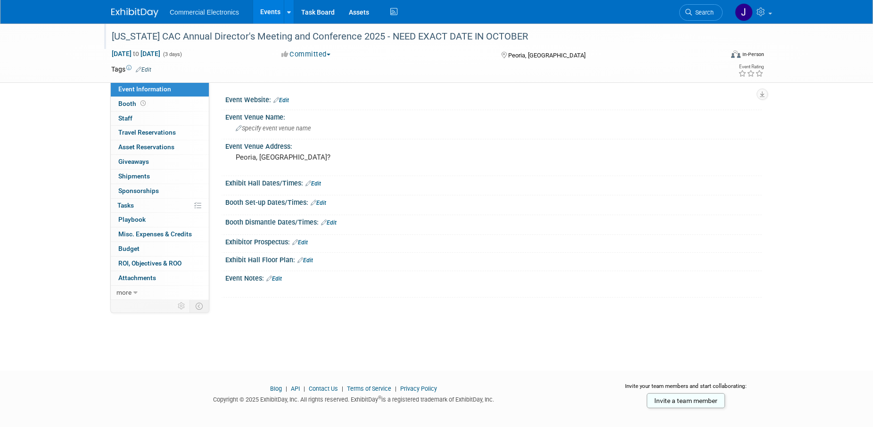
click at [439, 38] on div "[US_STATE] CAC Annual Director's Meeting and Conference 2025 - NEED EXACT DATE …" at bounding box center [408, 36] width 600 height 17
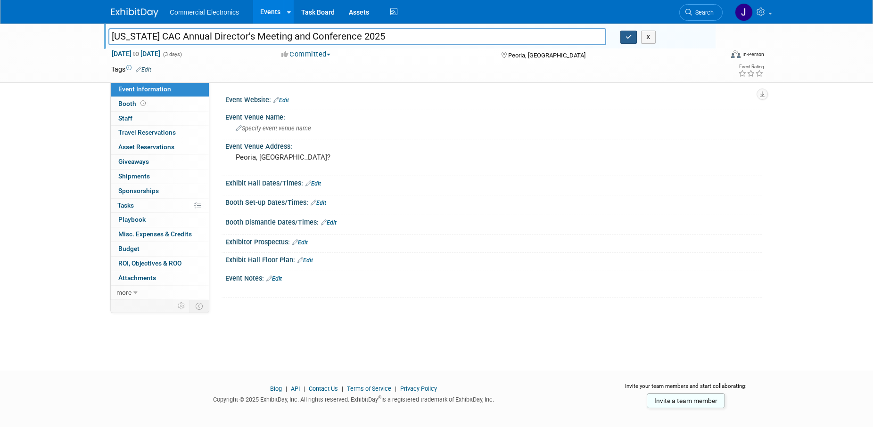
type input "[US_STATE] CAC Annual Director's Meeting and Conference 2025"
click at [625, 40] on icon "button" at bounding box center [628, 37] width 7 height 6
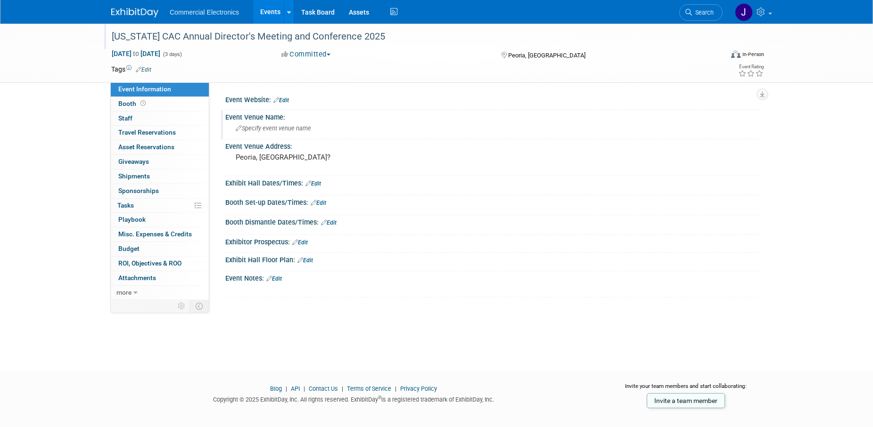
click at [289, 130] on span "Specify event venue name" at bounding box center [273, 128] width 75 height 7
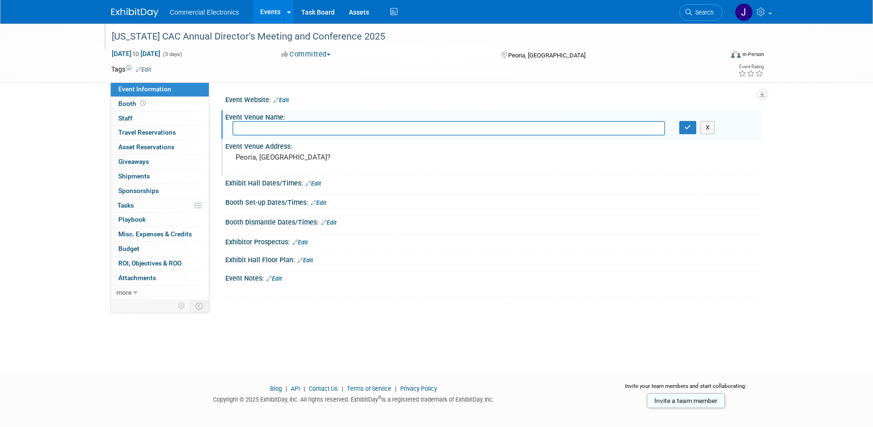
paste input "Bloomington/Normal Marriott Hotel and Conference Center"
type input "Bloomington/Normal Marriott Hotel and Conference Center"
click at [687, 130] on icon "button" at bounding box center [687, 127] width 7 height 6
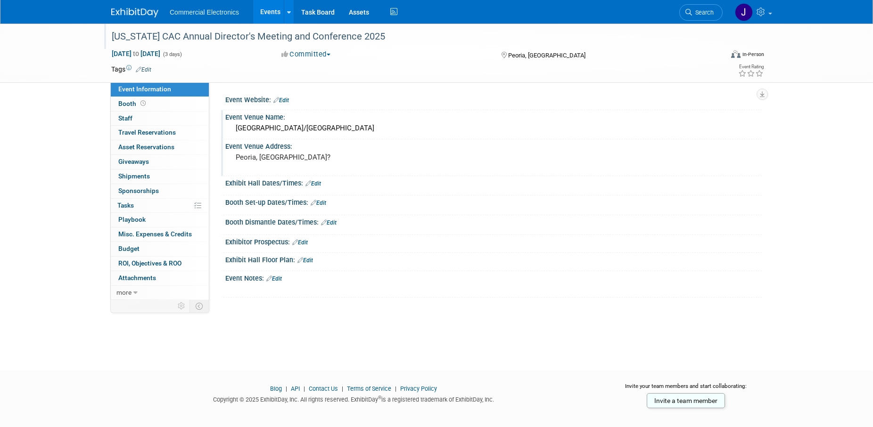
click at [285, 155] on pre "Peoria, IL?" at bounding box center [337, 157] width 203 height 8
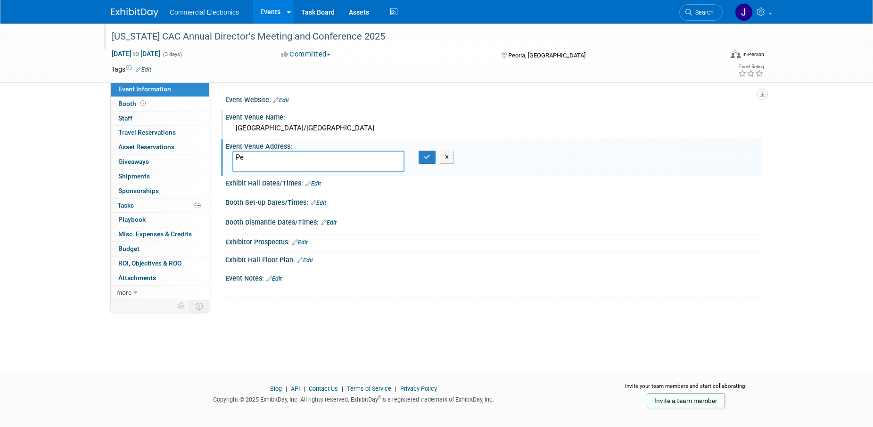
type textarea "P"
type textarea "Uptown Normal, IL"
click at [427, 157] on icon "button" at bounding box center [427, 157] width 7 height 6
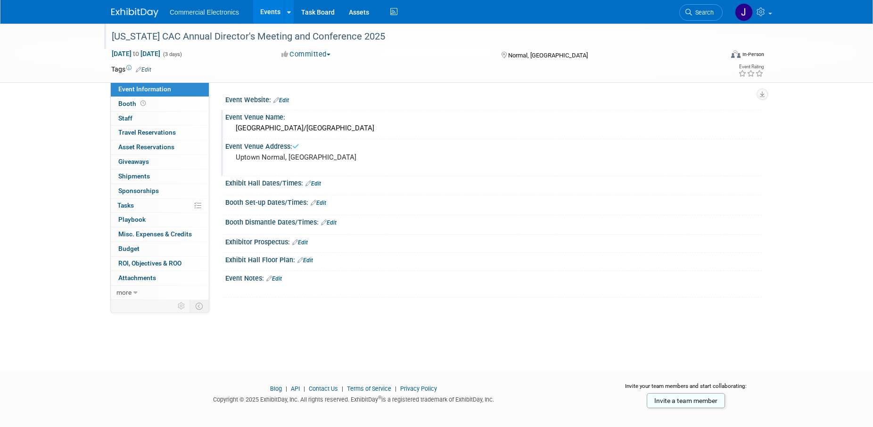
click at [281, 278] on link "Edit" at bounding box center [274, 279] width 16 height 7
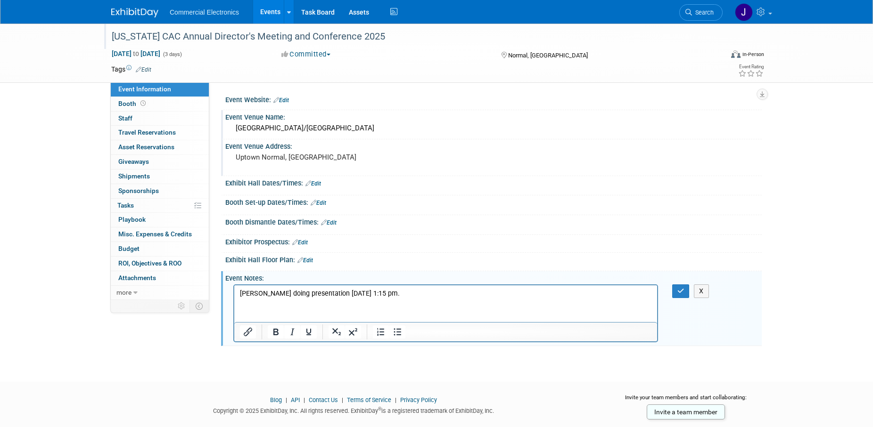
click at [289, 295] on p "Ritchie doing presentation Wed, Oct 08 at 1:15 pm." at bounding box center [446, 293] width 412 height 9
click at [416, 291] on p "Ritchie doing presentation Wed, Oct 08 at 1:15 pm." at bounding box center [446, 293] width 412 height 9
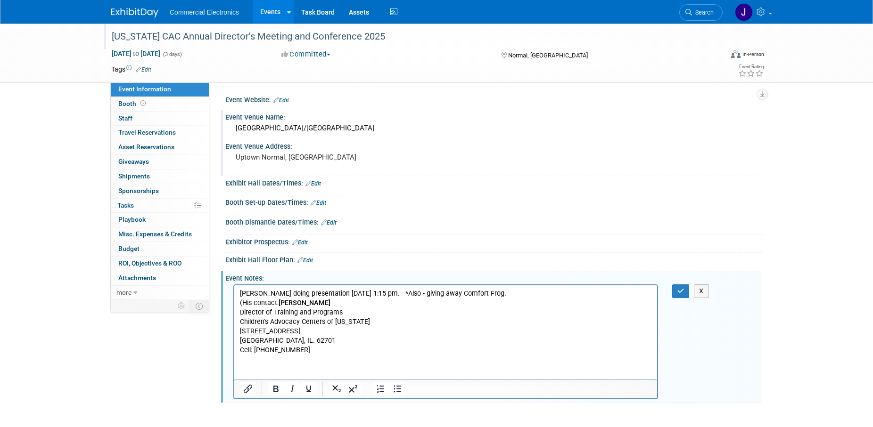
click at [265, 302] on p "(His contact: Molly Evans Director of Training and Programs Children's Advocacy…" at bounding box center [446, 327] width 412 height 57
click at [682, 292] on icon "button" at bounding box center [680, 291] width 7 height 7
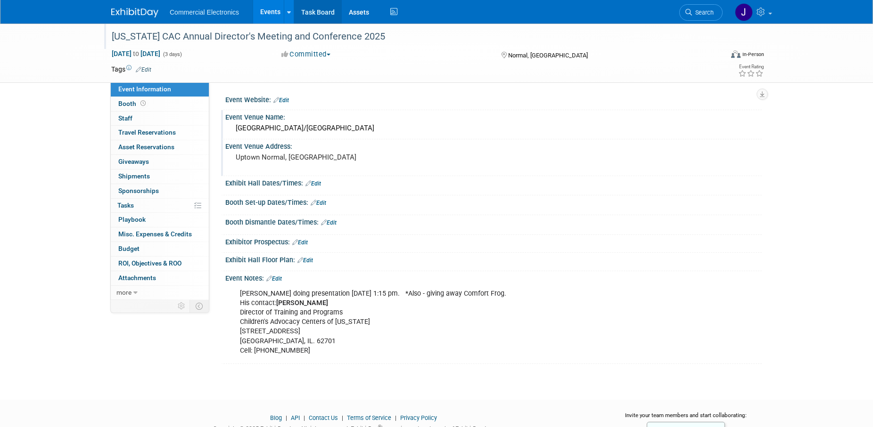
click at [318, 11] on link "Task Board" at bounding box center [318, 12] width 48 height 24
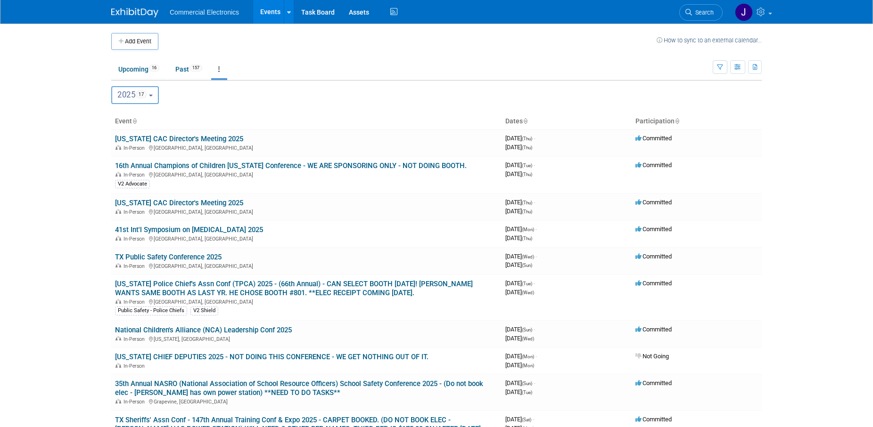
click at [153, 92] on button "2025 17" at bounding box center [135, 95] width 48 height 18
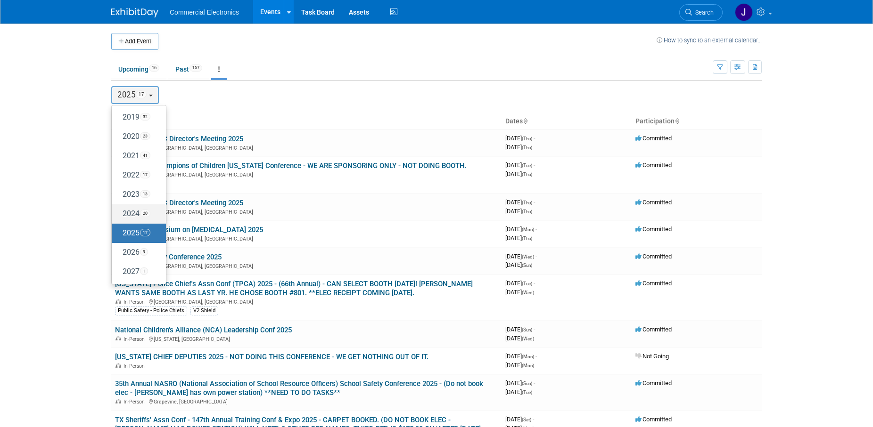
click at [132, 214] on label "2024 20" at bounding box center [136, 214] width 40 height 16
click at [119, 214] on input "2024 20" at bounding box center [116, 214] width 6 height 6
select select "2024"
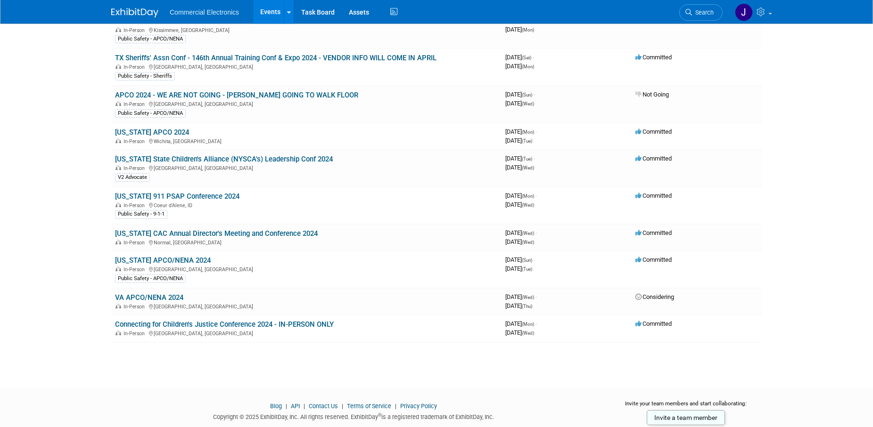
scroll to position [481, 0]
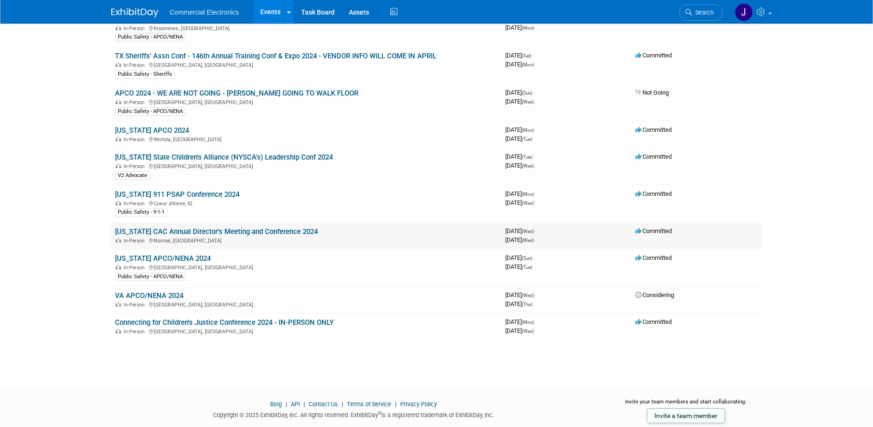
click at [271, 233] on link "[US_STATE] CAC Annual Director's Meeting and Conference 2024" at bounding box center [216, 232] width 203 height 8
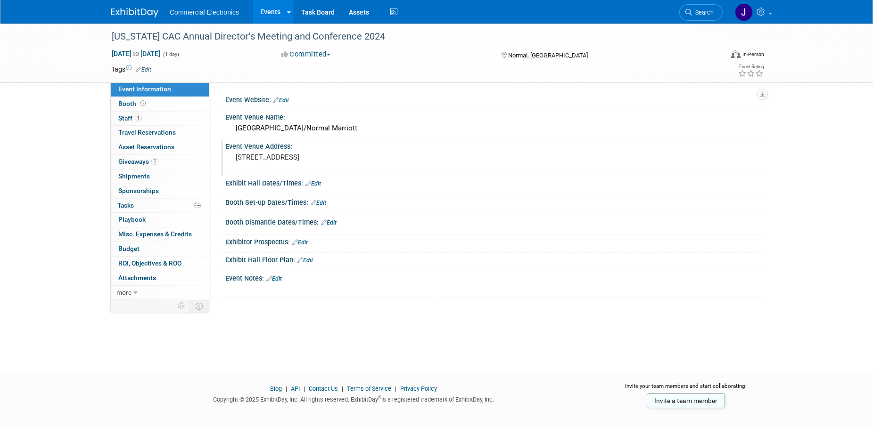
drag, startPoint x: 236, startPoint y: 159, endPoint x: 301, endPoint y: 165, distance: 64.9
click at [301, 162] on pre "[STREET_ADDRESS]" at bounding box center [337, 157] width 203 height 8
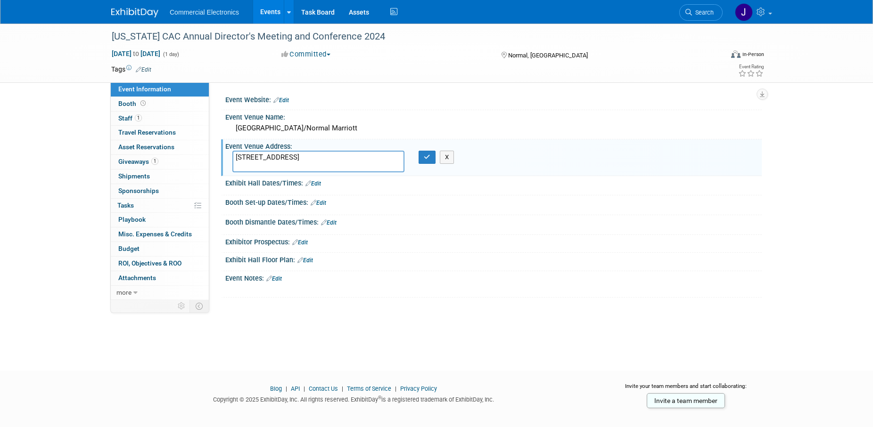
drag, startPoint x: 236, startPoint y: 155, endPoint x: 305, endPoint y: 166, distance: 69.6
click at [305, 166] on textarea "[STREET_ADDRESS]" at bounding box center [318, 162] width 172 height 22
click at [475, 179] on div "Exhibit Hall Dates/Times: Edit" at bounding box center [493, 182] width 536 height 12
click at [449, 159] on button "X" at bounding box center [447, 157] width 15 height 13
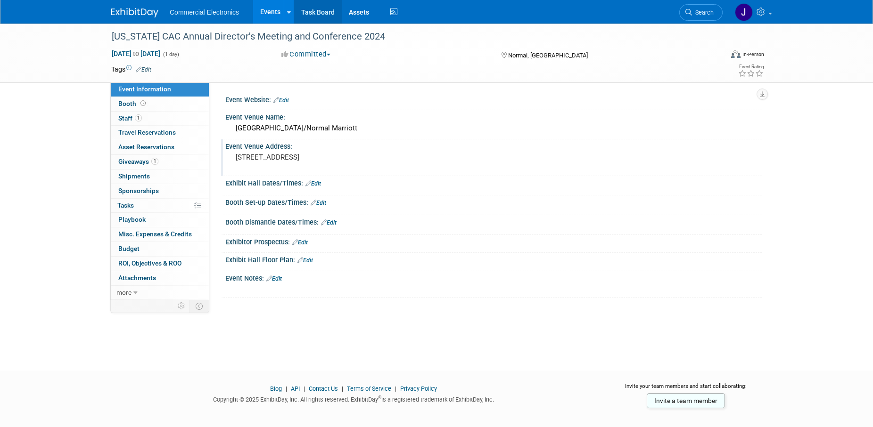
click at [317, 12] on link "Task Board" at bounding box center [318, 12] width 48 height 24
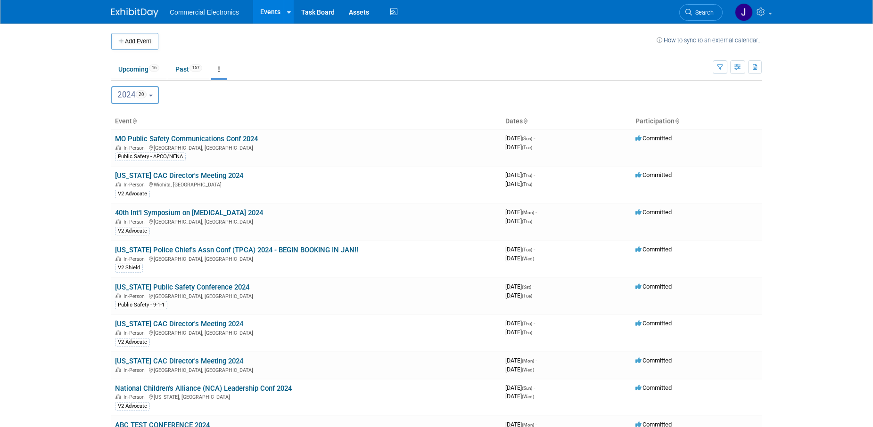
click at [157, 98] on button "2024 20" at bounding box center [135, 95] width 48 height 18
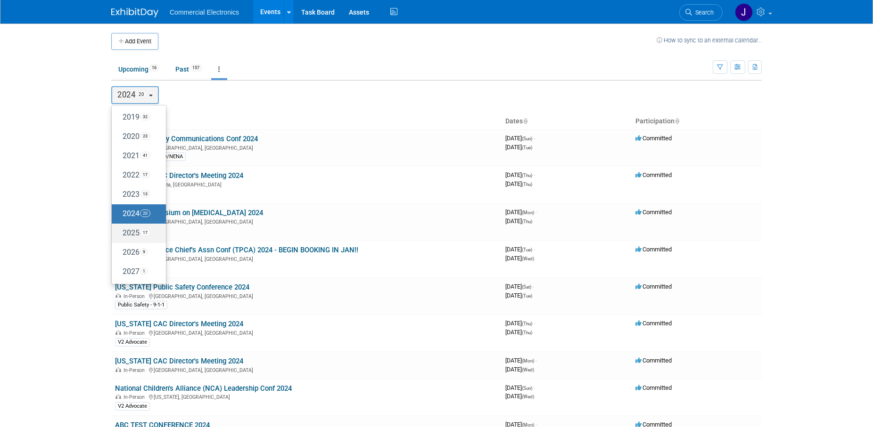
click at [133, 232] on label "2025 17" at bounding box center [136, 234] width 40 height 16
click at [119, 232] on input "2025 17" at bounding box center [116, 233] width 6 height 6
select select "2025"
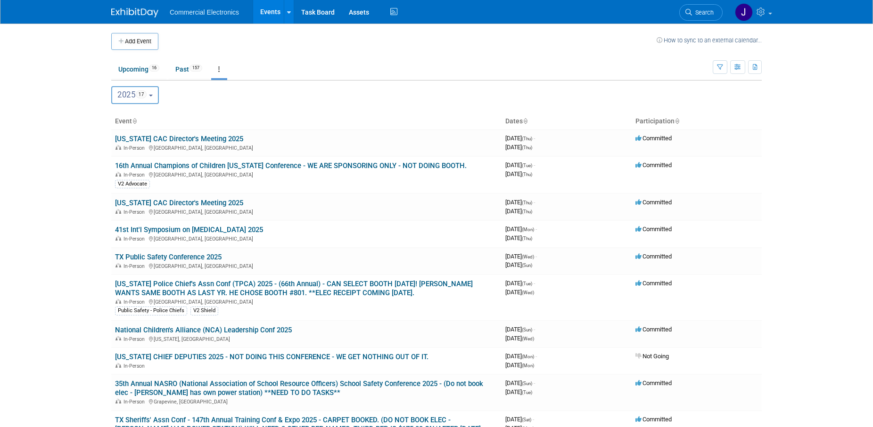
scroll to position [336, 0]
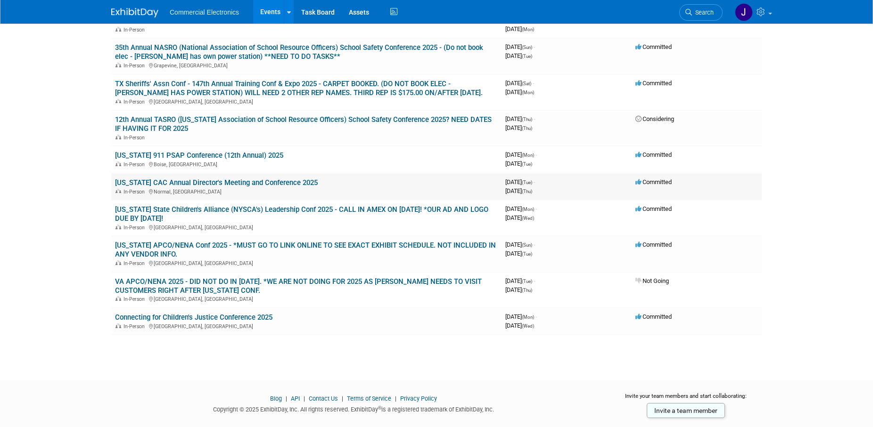
click at [281, 184] on link "[US_STATE] CAC Annual Director's Meeting and Conference 2025" at bounding box center [216, 183] width 203 height 8
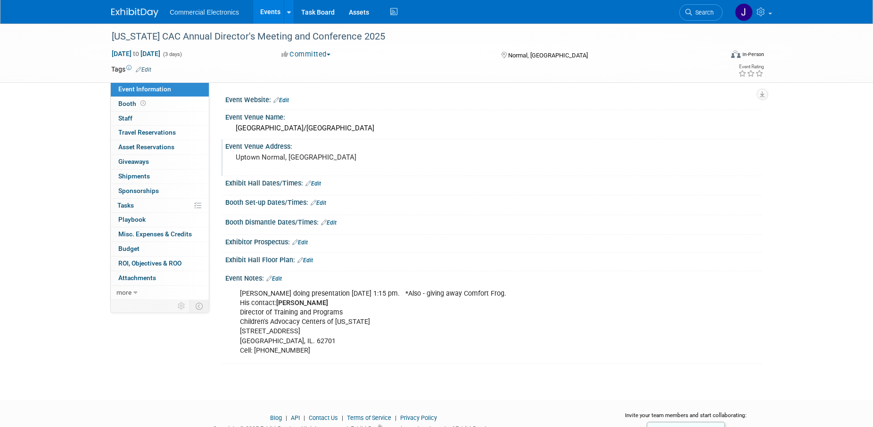
click at [294, 151] on div "Uptown Normal, [GEOGRAPHIC_DATA]" at bounding box center [336, 162] width 209 height 22
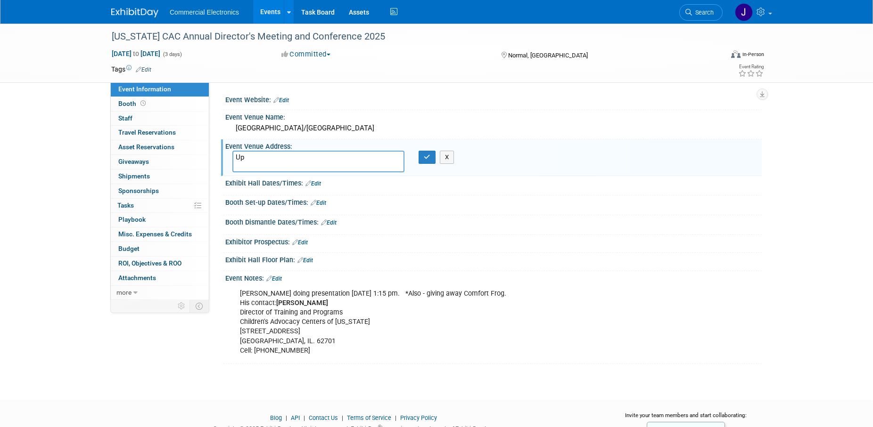
type textarea "U"
type textarea "[STREET_ADDRESS]"
click at [425, 159] on icon "button" at bounding box center [427, 157] width 7 height 6
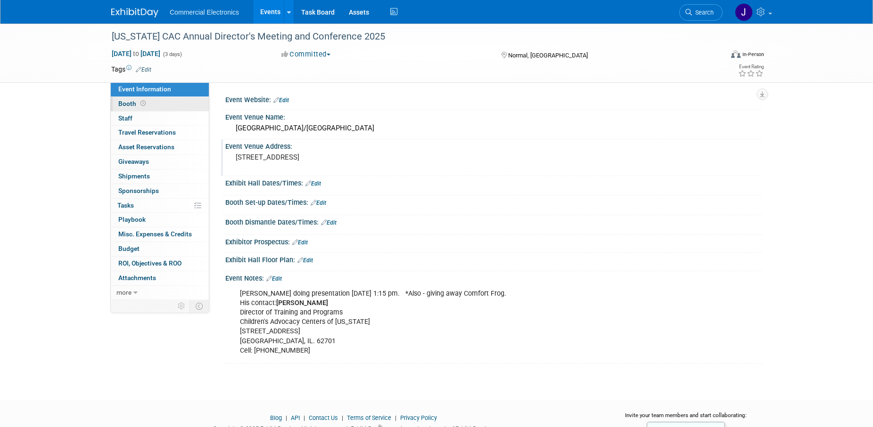
click at [121, 107] on span "Booth" at bounding box center [132, 104] width 29 height 8
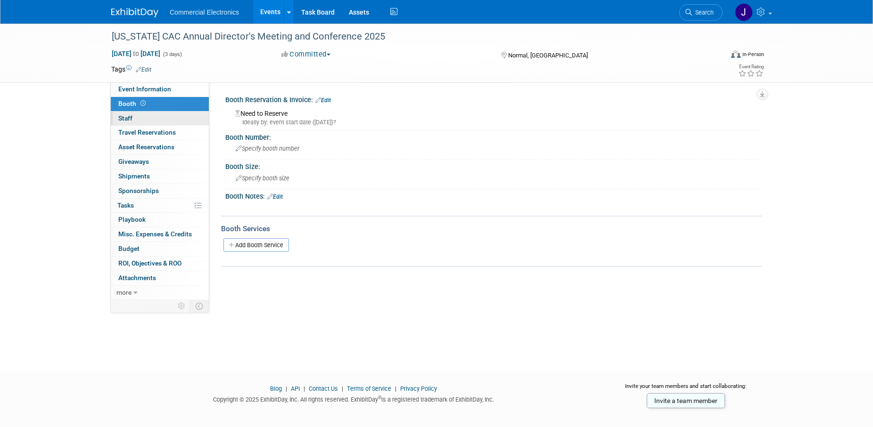
click at [128, 120] on span "Staff 0" at bounding box center [125, 119] width 14 height 8
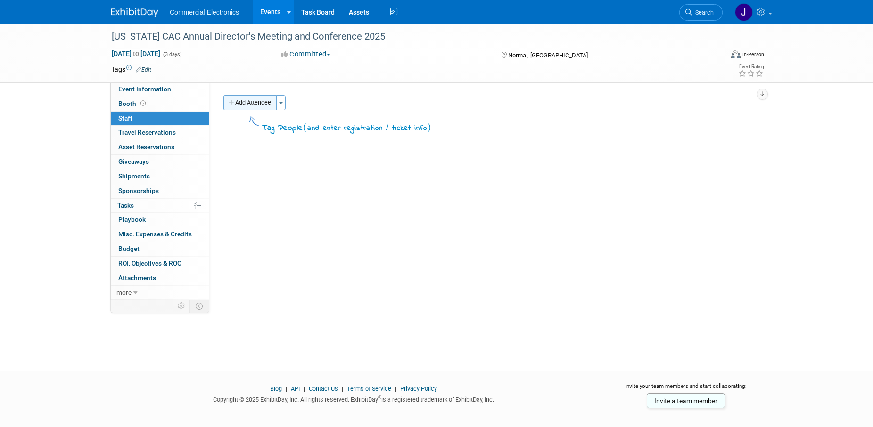
click at [251, 106] on button "Add Attendee" at bounding box center [249, 102] width 53 height 15
select select "3f59e6a8-53bf-4a5f-af02-710438d666c8"
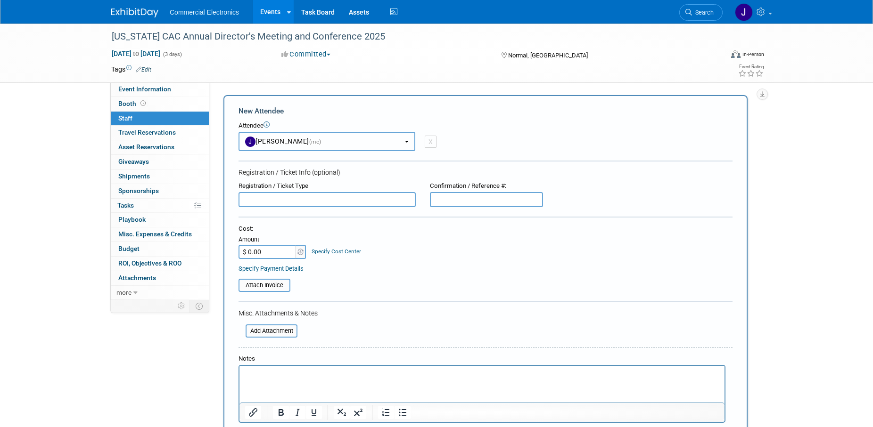
click at [408, 143] on button "[PERSON_NAME] (me)" at bounding box center [326, 141] width 177 height 19
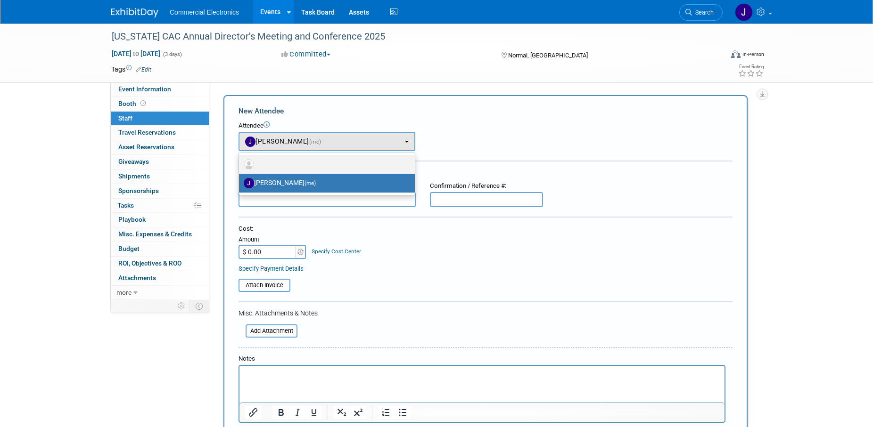
click at [342, 168] on label at bounding box center [325, 164] width 162 height 15
click at [240, 166] on input "radio" at bounding box center [237, 163] width 6 height 6
select select
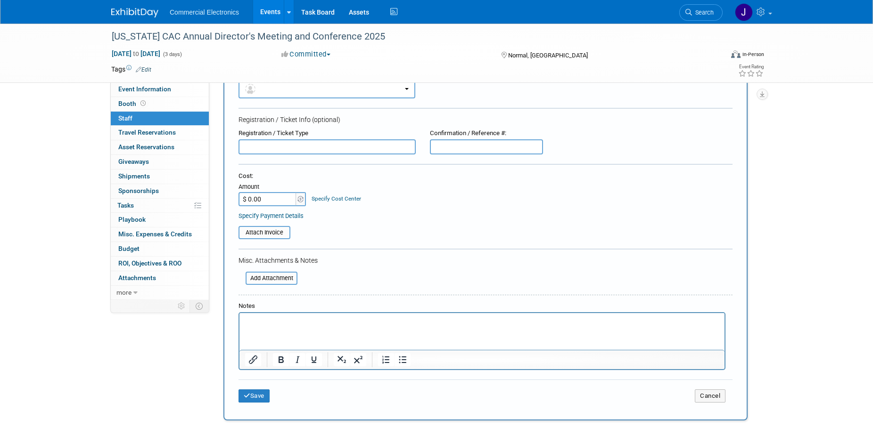
scroll to position [96, 0]
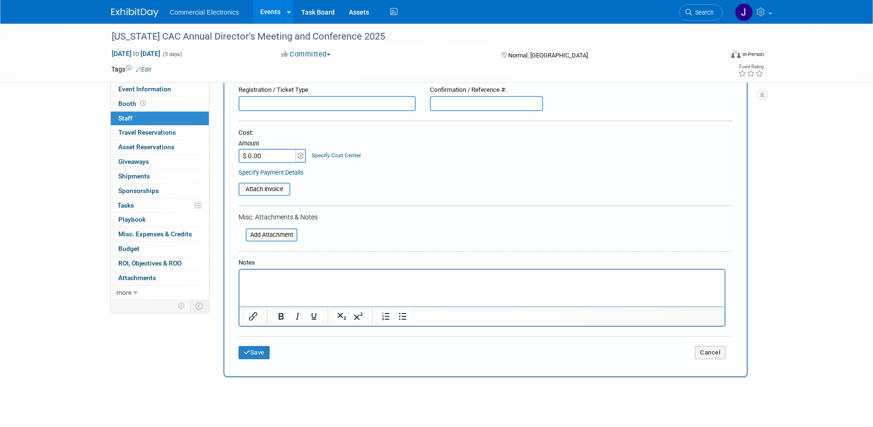
click at [279, 280] on p "Rich Text Area. Press ALT-0 for help." at bounding box center [482, 278] width 474 height 9
click at [265, 351] on button "Save" at bounding box center [253, 352] width 31 height 13
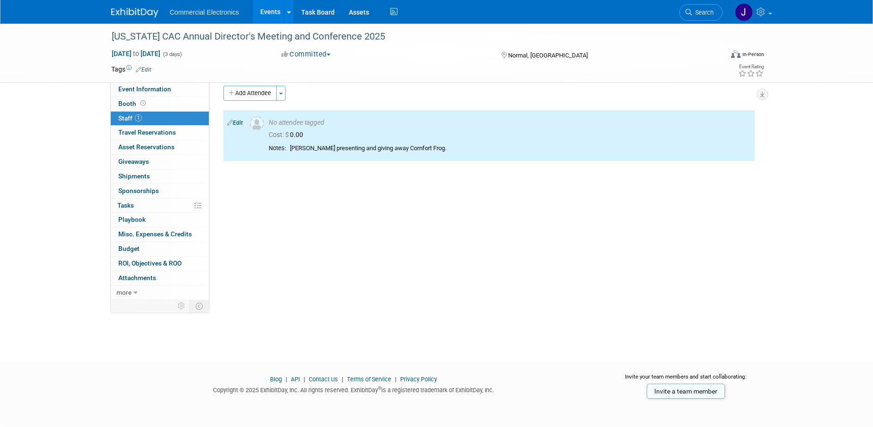
scroll to position [0, 0]
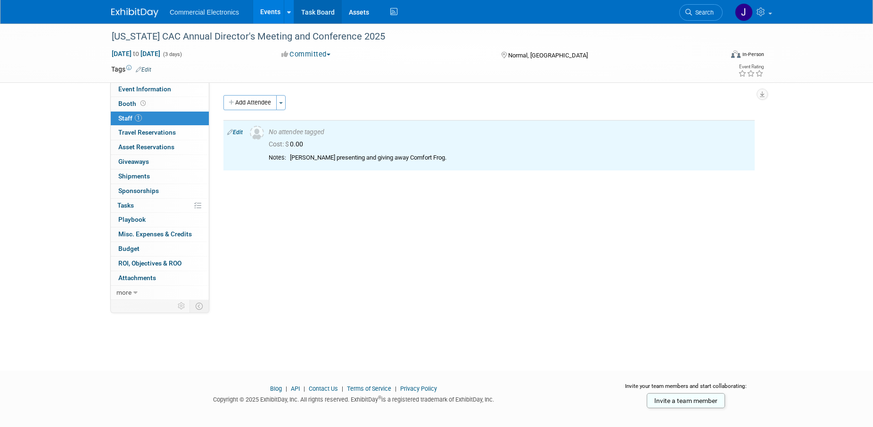
click at [311, 14] on link "Task Board" at bounding box center [318, 12] width 48 height 24
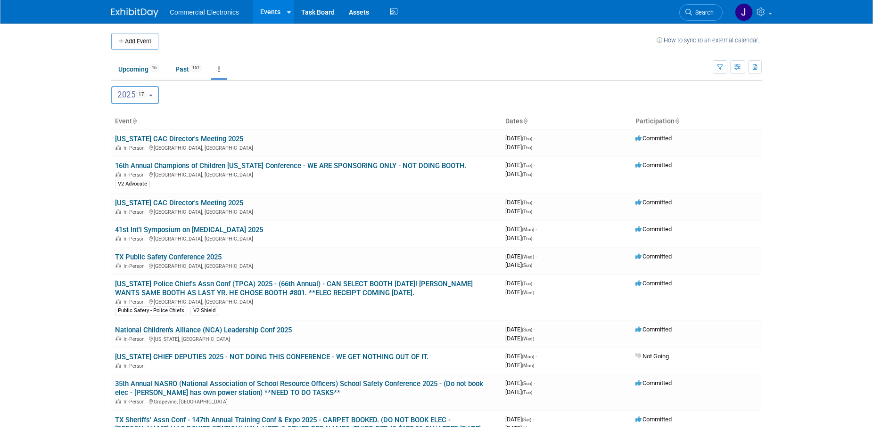
click at [156, 95] on button "2025 17" at bounding box center [135, 95] width 48 height 18
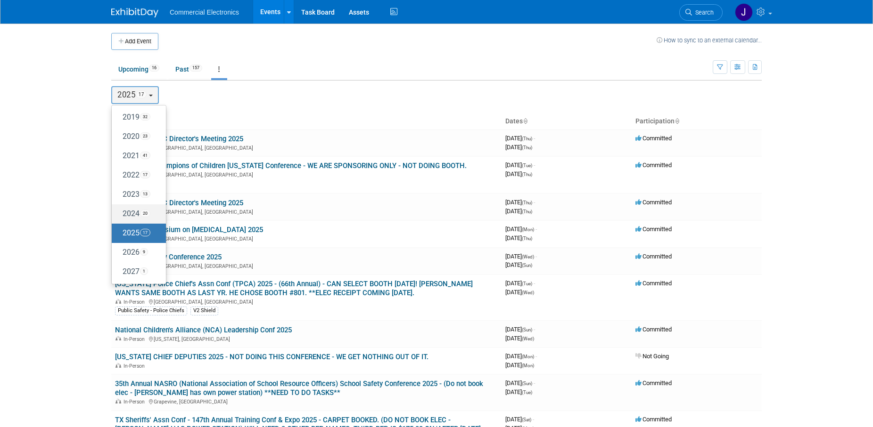
click at [133, 210] on label "2024 20" at bounding box center [136, 214] width 40 height 16
click at [119, 211] on input "2024 20" at bounding box center [116, 214] width 6 height 6
select select "2024"
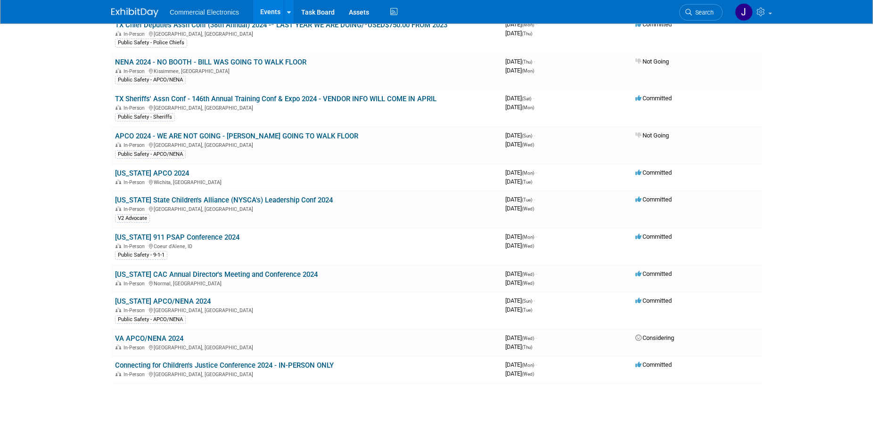
scroll to position [481, 0]
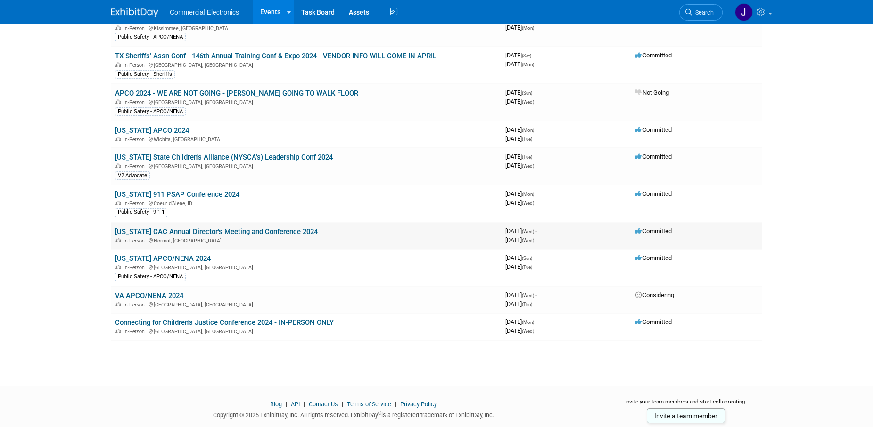
click at [277, 234] on link "[US_STATE] CAC Annual Director's Meeting and Conference 2024" at bounding box center [216, 232] width 203 height 8
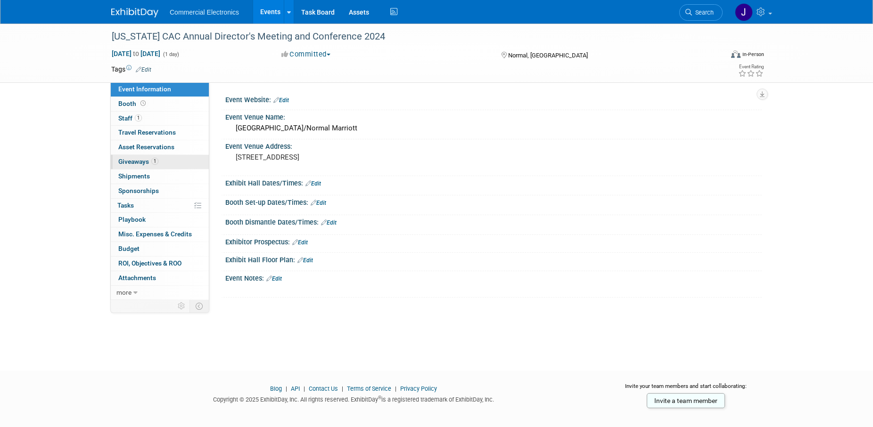
click at [132, 163] on span "Giveaways 1" at bounding box center [138, 162] width 40 height 8
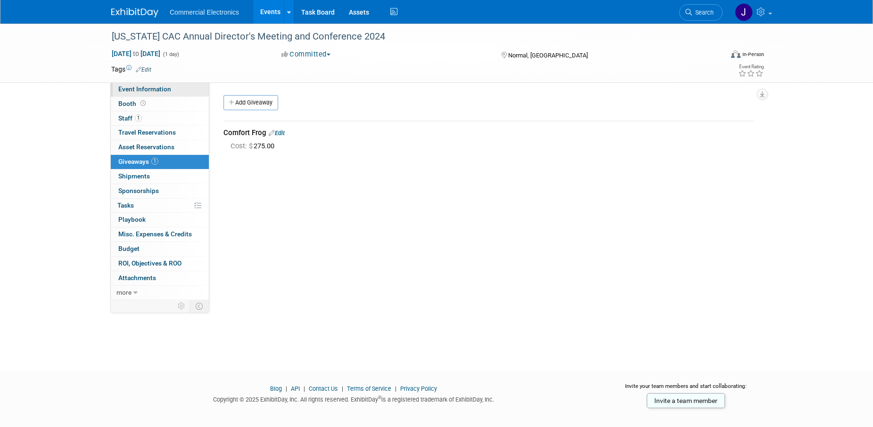
click at [163, 91] on span "Event Information" at bounding box center [144, 89] width 53 height 8
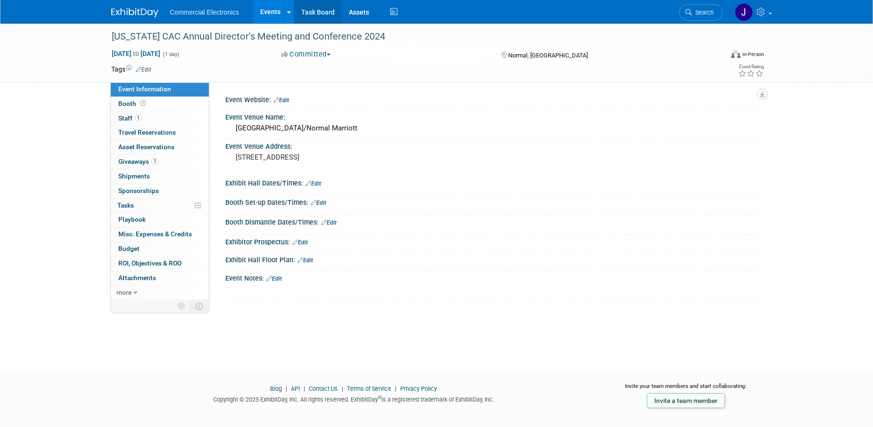
click at [328, 15] on link "Task Board" at bounding box center [318, 12] width 48 height 24
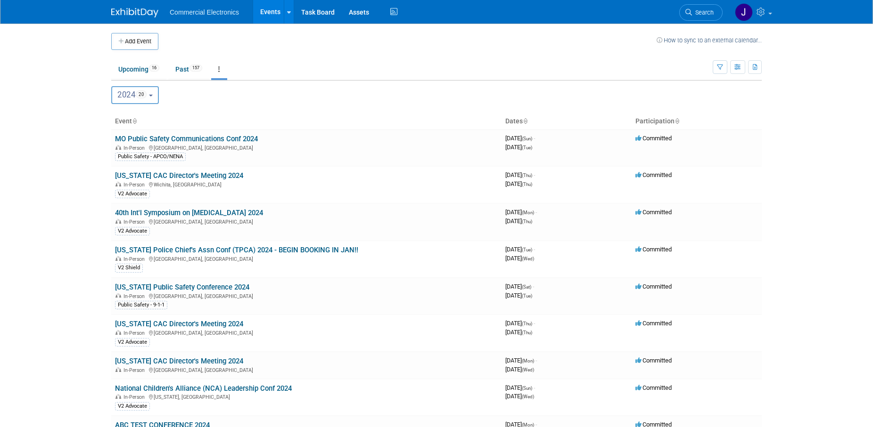
click at [155, 98] on button "2024 20" at bounding box center [135, 95] width 48 height 18
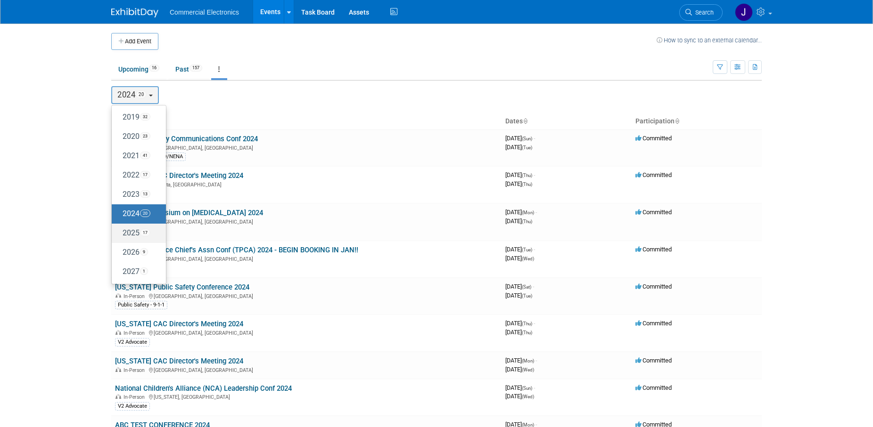
click at [133, 236] on label "2025 17" at bounding box center [136, 234] width 40 height 16
click at [119, 236] on input "2025 17" at bounding box center [116, 233] width 6 height 6
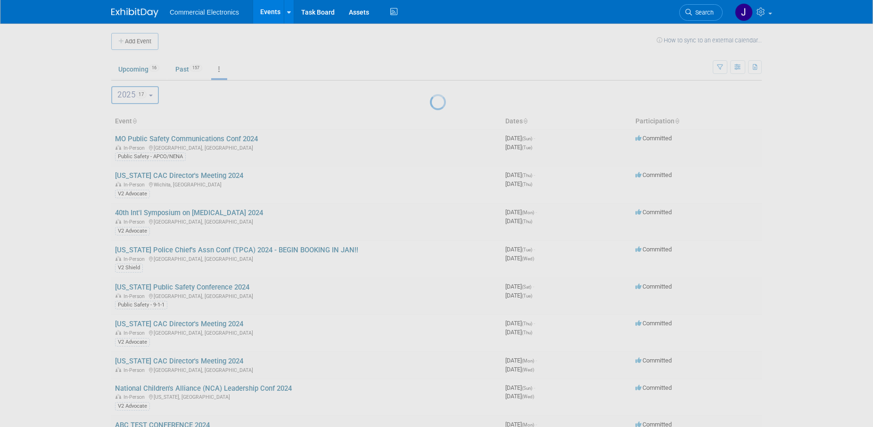
select select "2025"
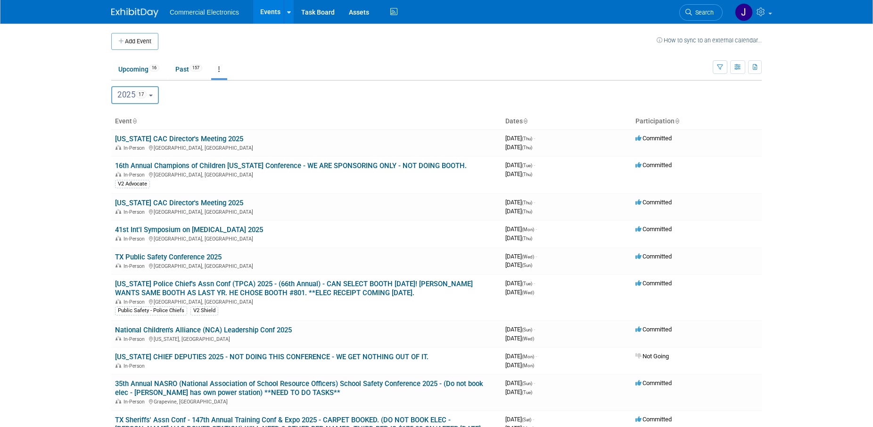
scroll to position [288, 0]
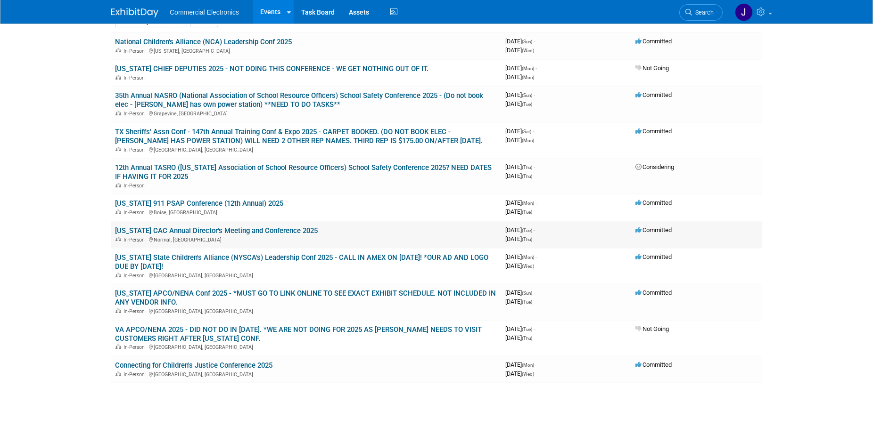
click at [275, 232] on link "[US_STATE] CAC Annual Director's Meeting and Conference 2025" at bounding box center [216, 231] width 203 height 8
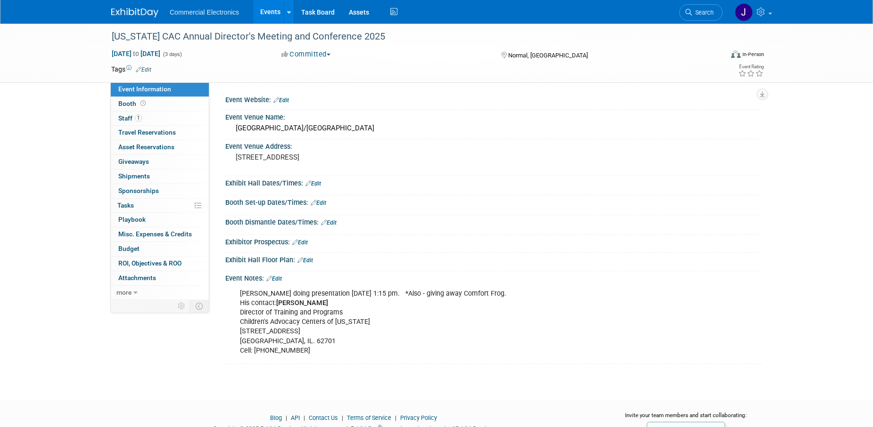
click at [281, 279] on link "Edit" at bounding box center [274, 279] width 16 height 7
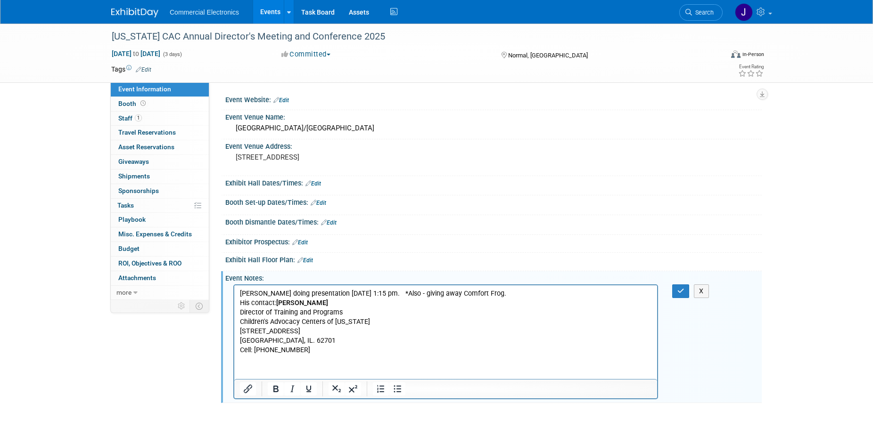
click at [300, 349] on p "Ritchie doing presentation Wed, Oct 08 at 1:15 pm. *Also - giving away Comfort …" at bounding box center [446, 322] width 412 height 66
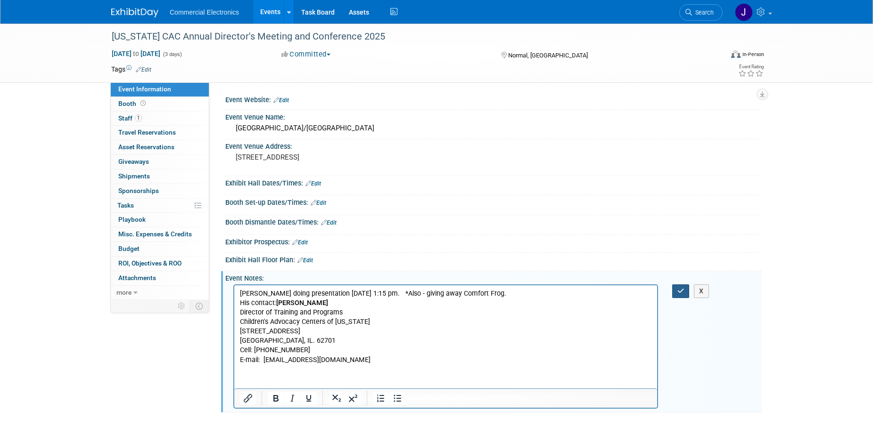
click at [680, 291] on icon "button" at bounding box center [680, 291] width 7 height 7
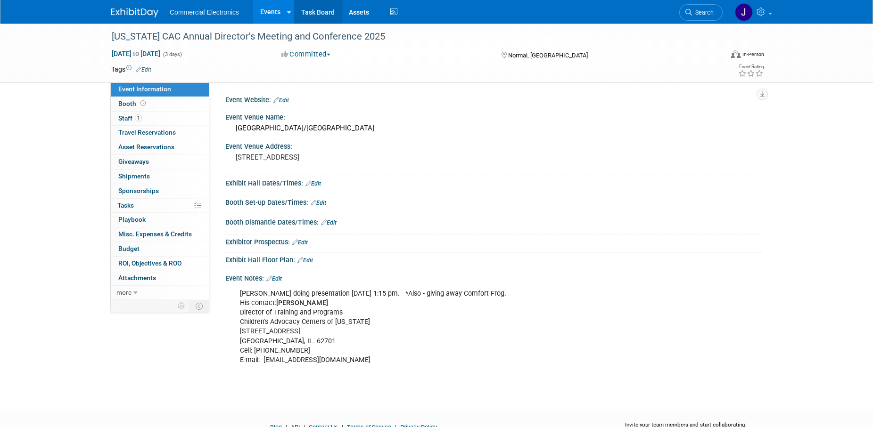
click at [312, 13] on link "Task Board" at bounding box center [318, 12] width 48 height 24
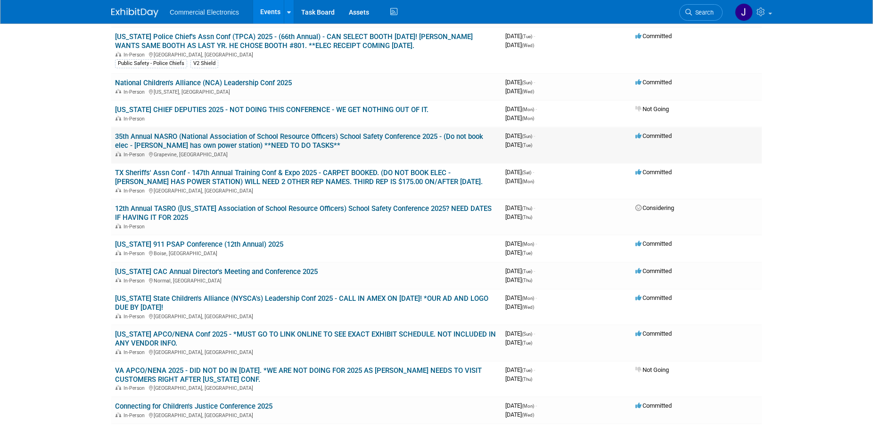
scroll to position [288, 0]
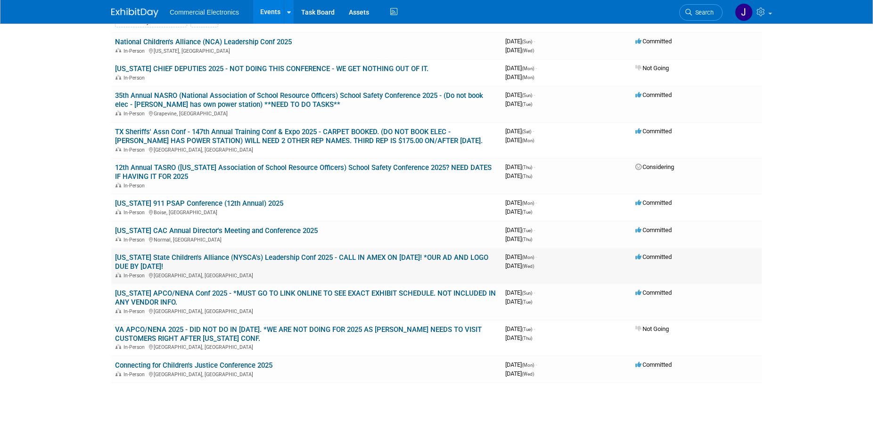
click at [331, 257] on link "[US_STATE] State Children's Alliance (NYSCA's) Leadership Conf 2025 - CALL IN A…" at bounding box center [301, 262] width 373 height 17
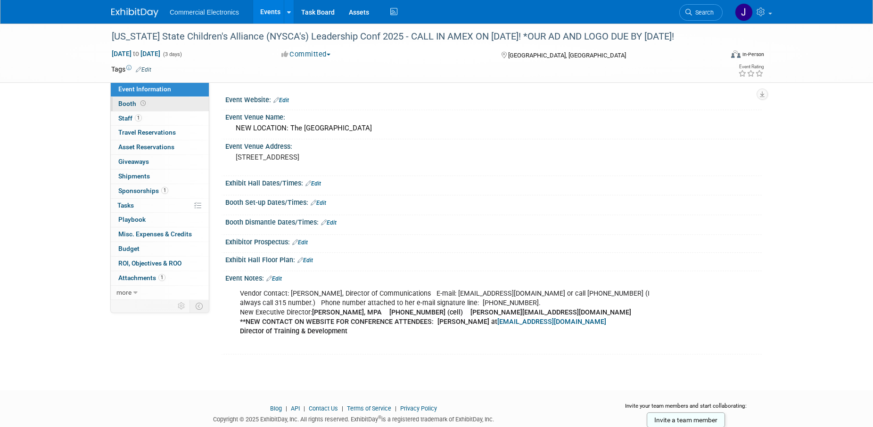
click at [131, 106] on span "Booth" at bounding box center [132, 104] width 29 height 8
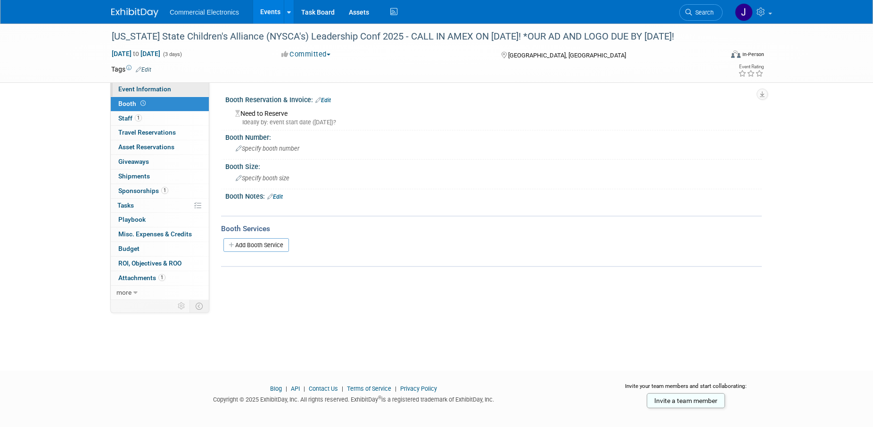
click at [156, 90] on span "Event Information" at bounding box center [144, 89] width 53 height 8
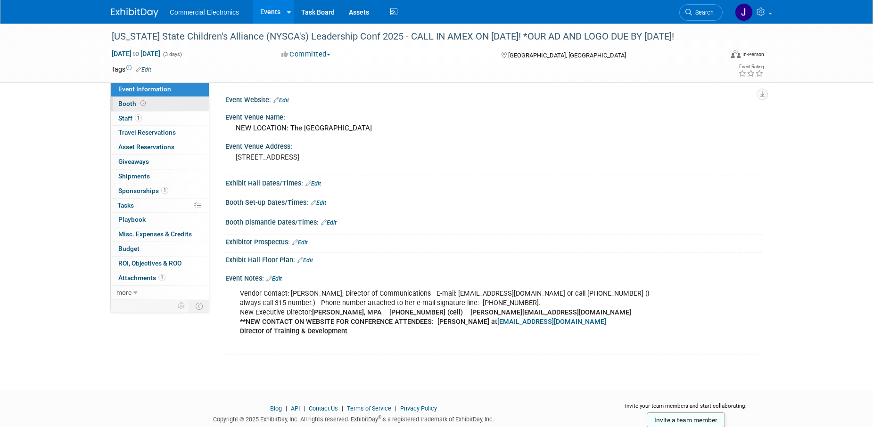
click at [128, 108] on link "Booth" at bounding box center [160, 104] width 98 height 14
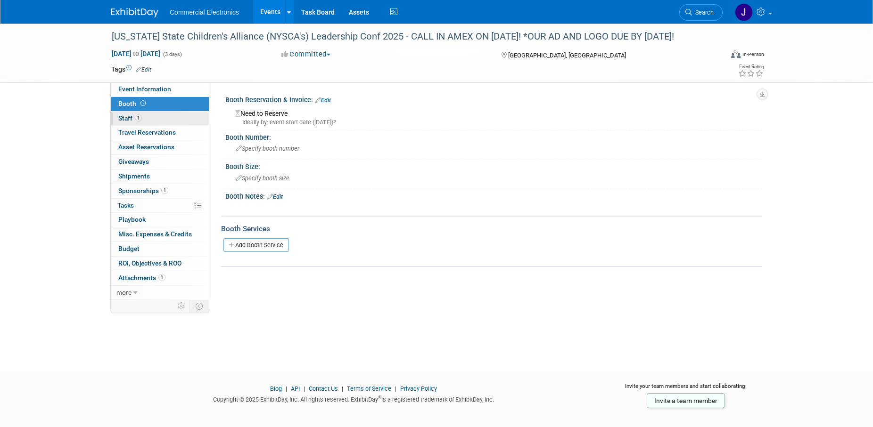
click at [127, 119] on span "Staff 1" at bounding box center [130, 119] width 24 height 8
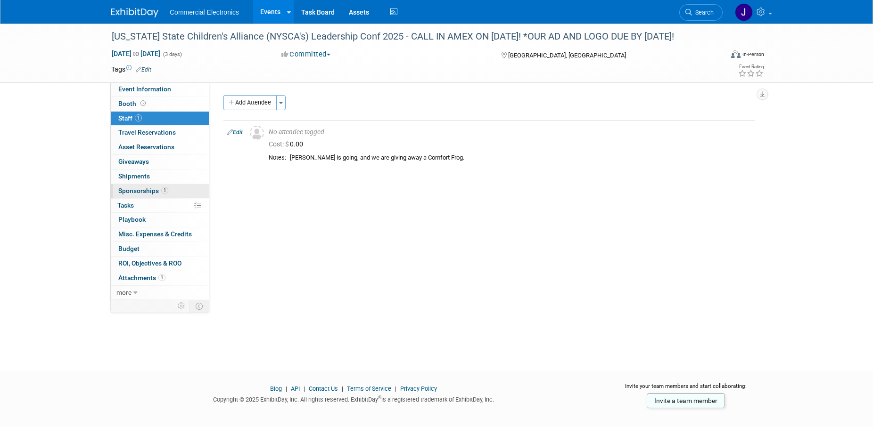
click at [143, 194] on span "Sponsorships 1" at bounding box center [143, 191] width 50 height 8
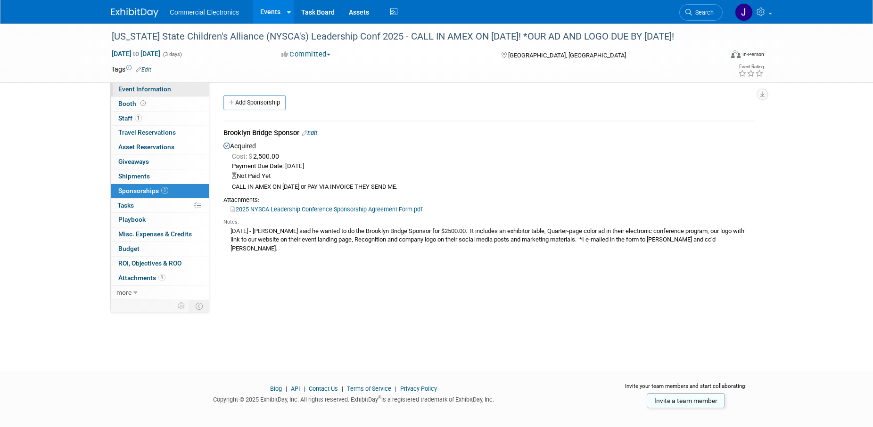
click at [129, 93] on span "Event Information" at bounding box center [144, 89] width 53 height 8
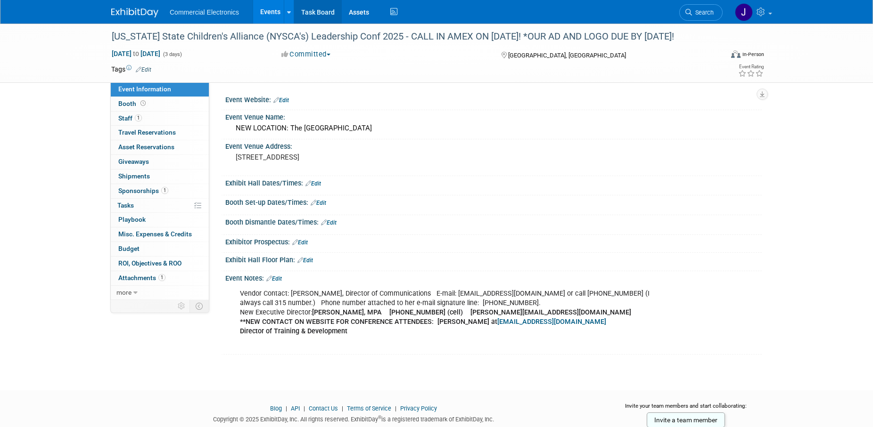
click at [316, 14] on link "Task Board" at bounding box center [318, 12] width 48 height 24
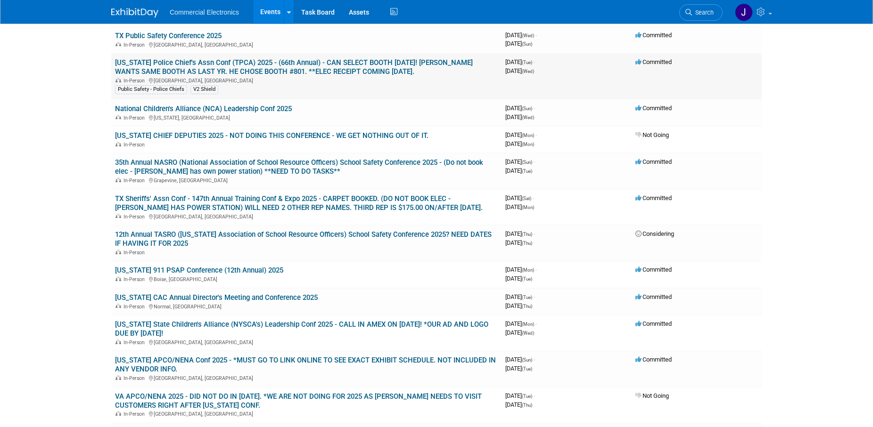
scroll to position [240, 0]
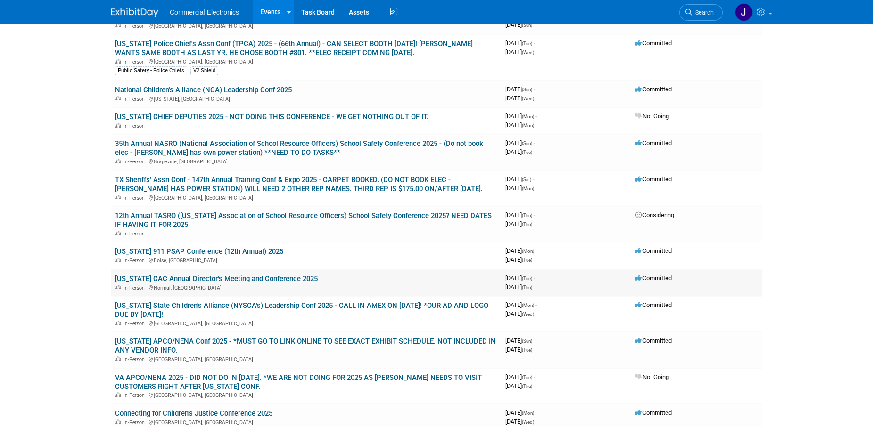
click at [273, 280] on link "[US_STATE] CAC Annual Director's Meeting and Conference 2025" at bounding box center [216, 279] width 203 height 8
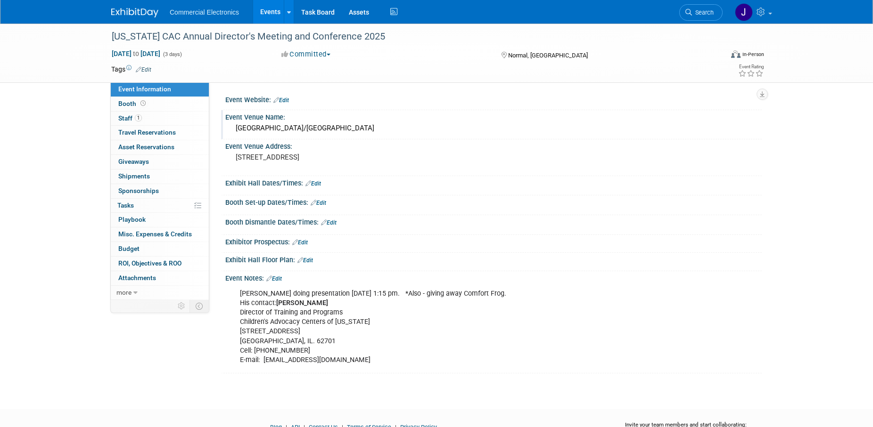
drag, startPoint x: 236, startPoint y: 129, endPoint x: 424, endPoint y: 126, distance: 187.6
click at [424, 126] on div "Bloomington/Normal Marriott Hotel and Conference Center" at bounding box center [493, 128] width 522 height 15
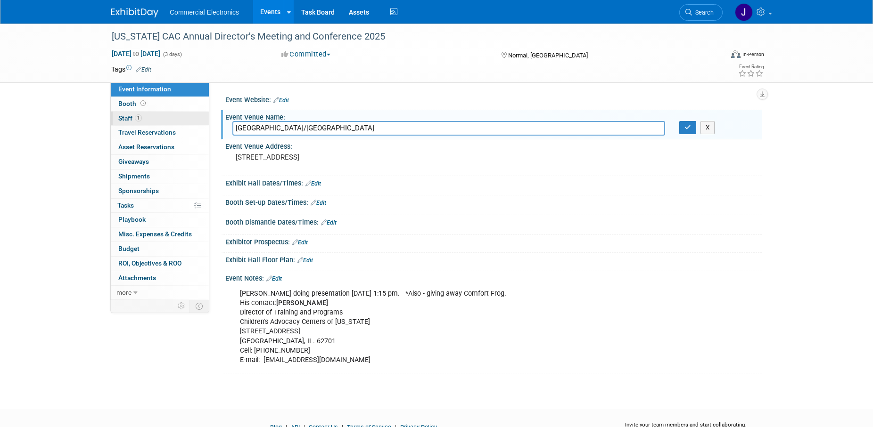
drag, startPoint x: 426, startPoint y: 131, endPoint x: 200, endPoint y: 116, distance: 225.7
click at [232, 121] on input "Bloomington/Normal Marriott Hotel and Conference Center" at bounding box center [448, 128] width 433 height 15
click at [646, 198] on div "Booth Set-up Dates/Times: Edit" at bounding box center [493, 202] width 536 height 12
click at [709, 130] on button "X" at bounding box center [707, 127] width 15 height 13
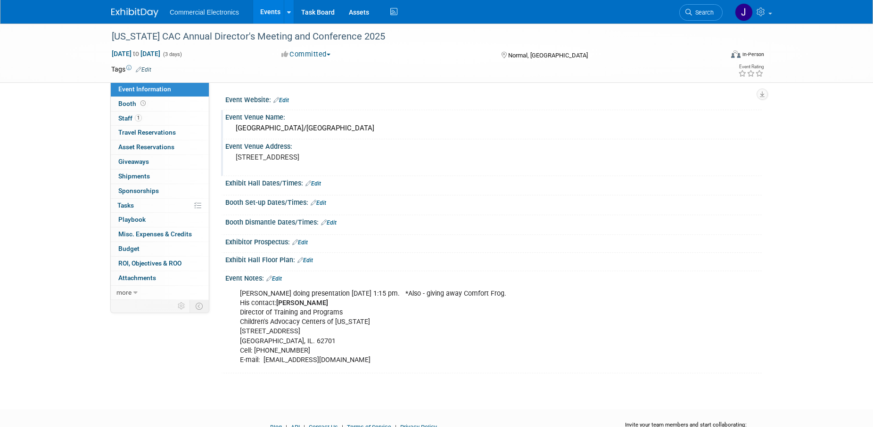
drag, startPoint x: 236, startPoint y: 156, endPoint x: 302, endPoint y: 167, distance: 67.2
click at [302, 162] on pre "201 Broadway Normal, IL 61761" at bounding box center [337, 157] width 203 height 8
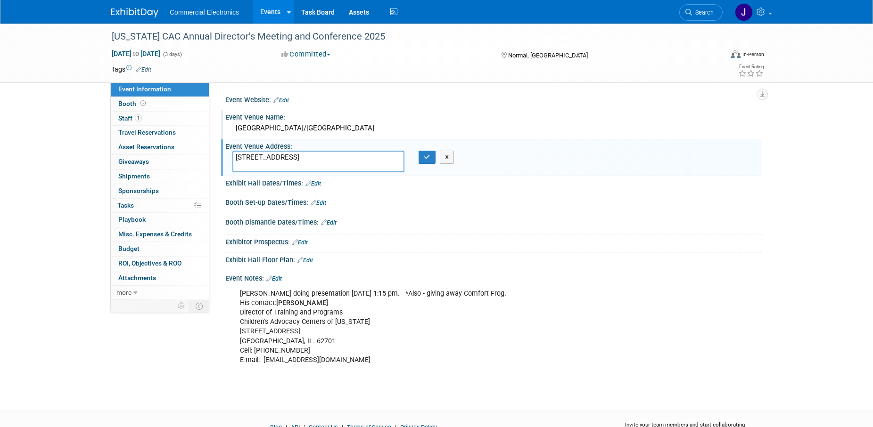
click at [562, 217] on div "Booth Dismantle Dates/Times: Edit" at bounding box center [493, 221] width 536 height 12
click at [451, 159] on button "X" at bounding box center [447, 157] width 15 height 13
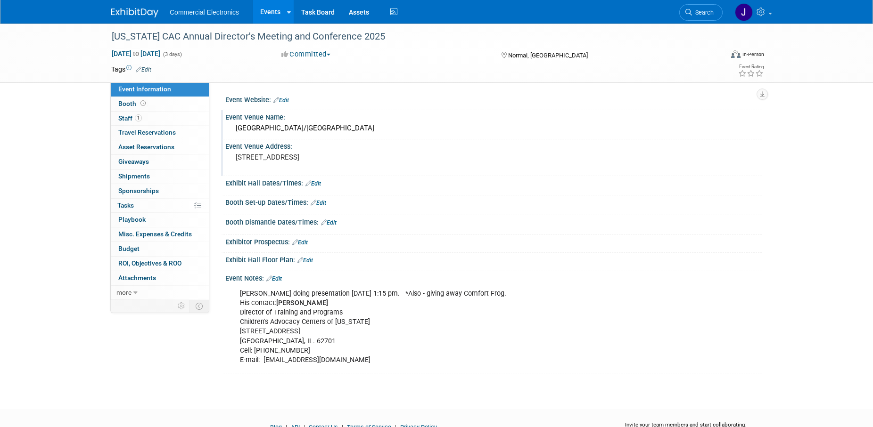
drag, startPoint x: 237, startPoint y: 157, endPoint x: 291, endPoint y: 162, distance: 54.4
click at [291, 162] on pre "201 Broadway Normal, IL 61761" at bounding box center [337, 157] width 203 height 8
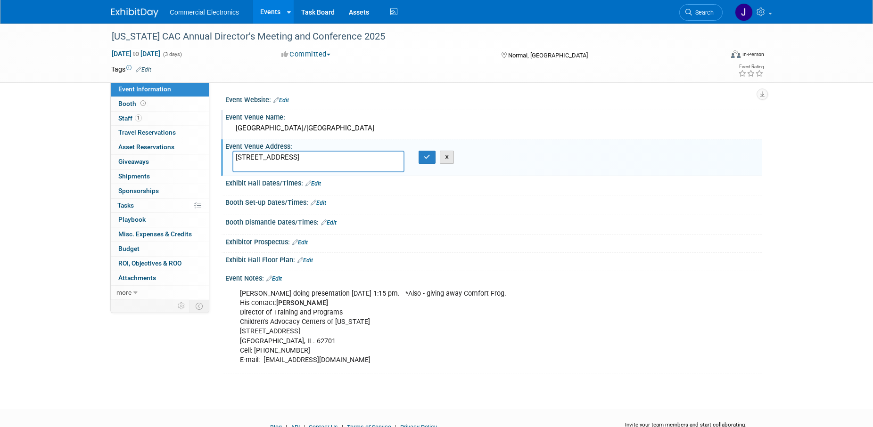
click at [449, 161] on button "X" at bounding box center [447, 157] width 15 height 13
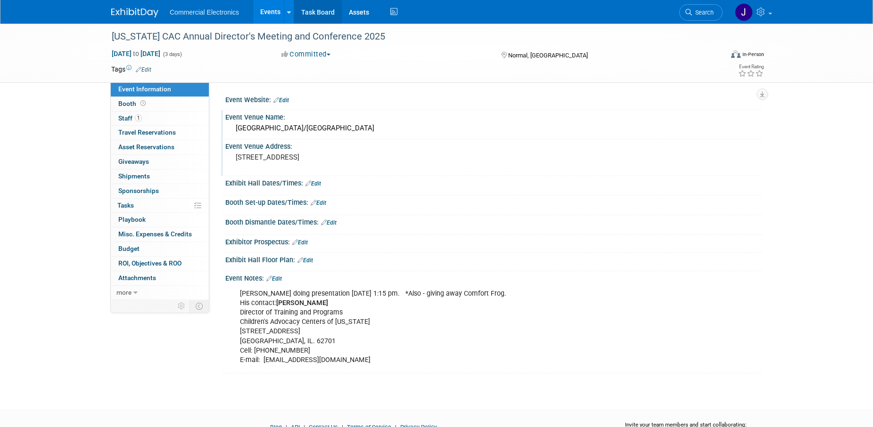
click at [311, 13] on link "Task Board" at bounding box center [318, 12] width 48 height 24
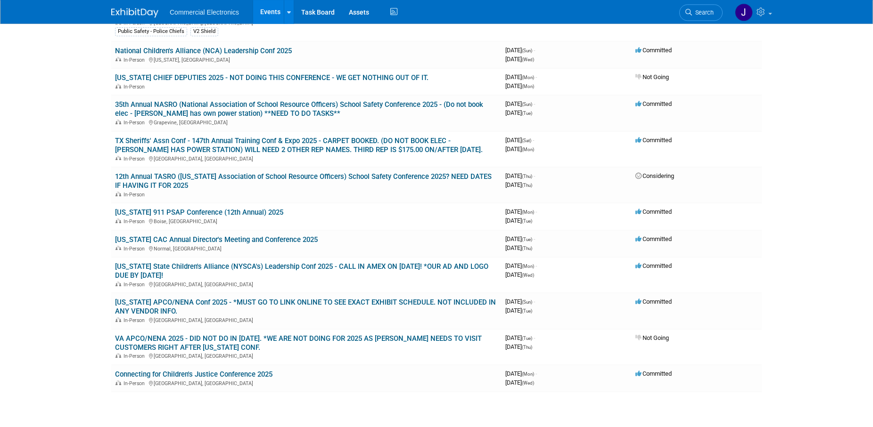
scroll to position [288, 0]
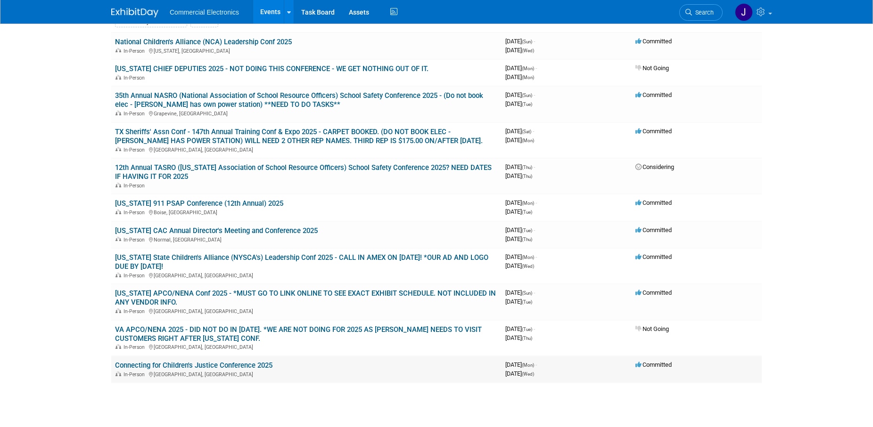
click at [258, 367] on link "Connecting for Children's Justice Conference 2025" at bounding box center [193, 365] width 157 height 8
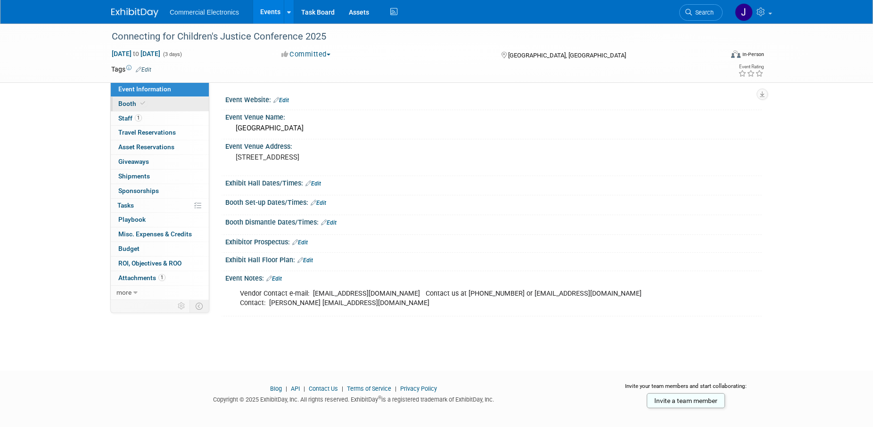
click at [127, 102] on span "Booth" at bounding box center [132, 104] width 29 height 8
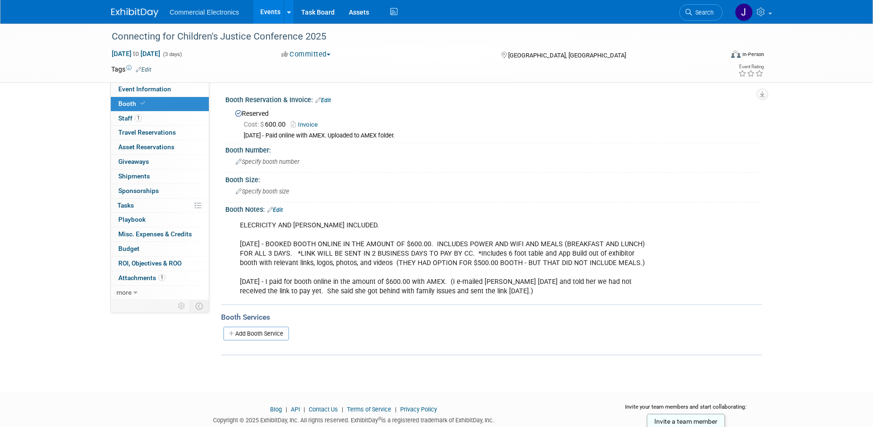
click at [313, 124] on link "Invoice" at bounding box center [307, 124] width 32 height 7
